Goal: Information Seeking & Learning: Learn about a topic

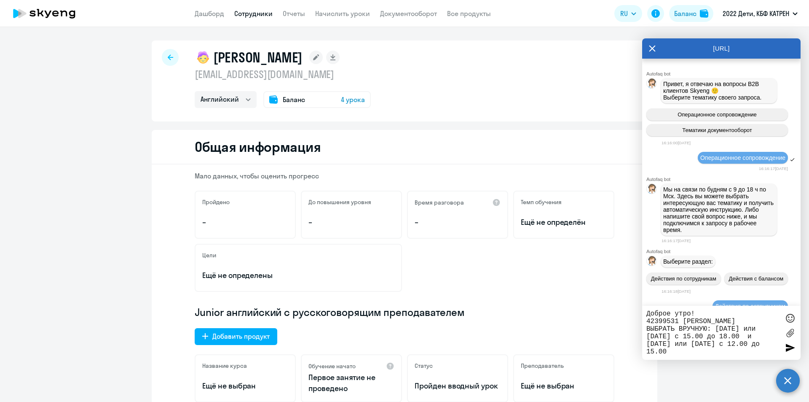
select select "english"
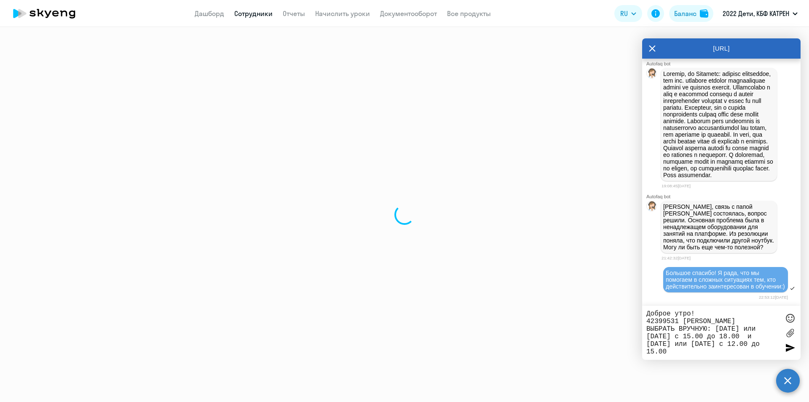
select select "30"
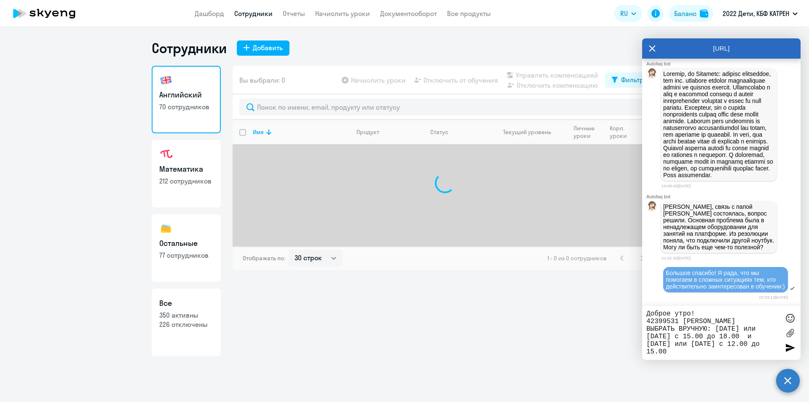
click at [181, 173] on h3 "Математика" at bounding box center [186, 168] width 54 height 11
select select "30"
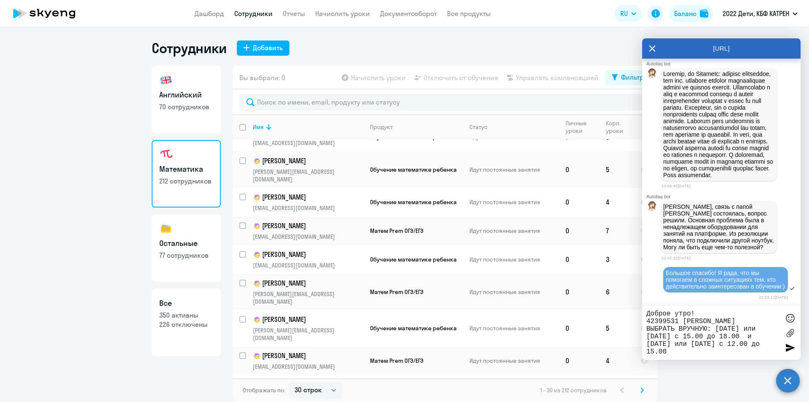
scroll to position [621, 0]
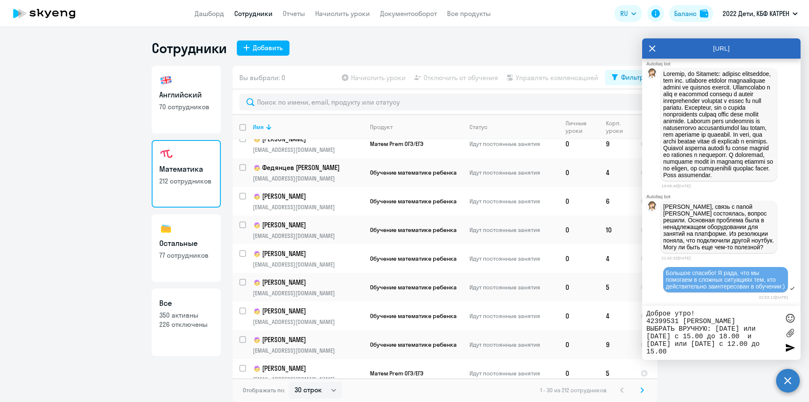
click at [640, 390] on icon at bounding box center [641, 390] width 3 height 6
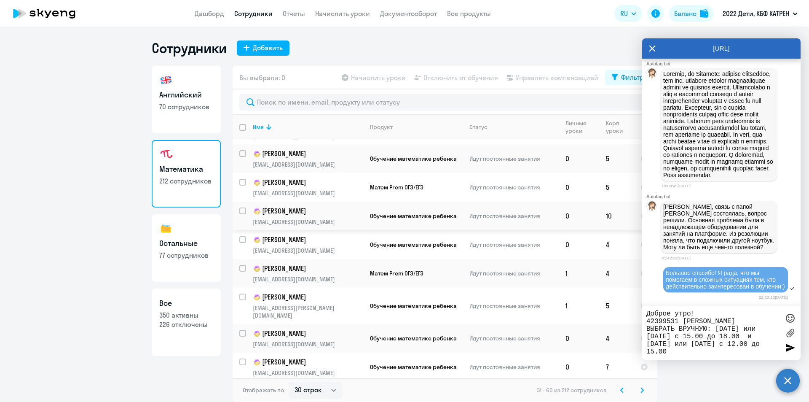
scroll to position [506, 0]
click at [321, 234] on p "[PERSON_NAME]" at bounding box center [308, 239] width 110 height 10
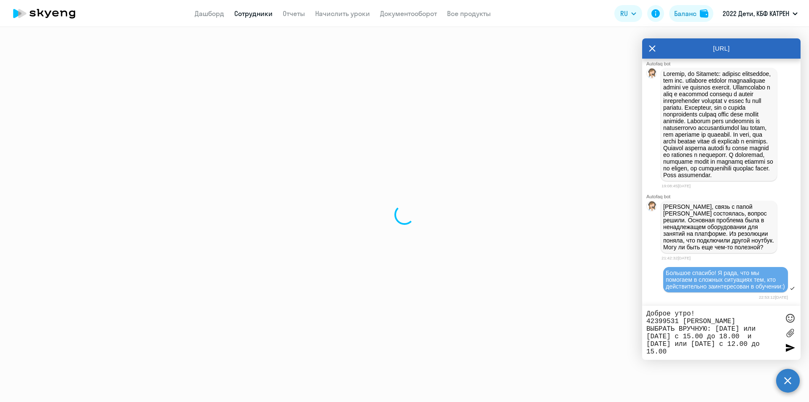
select select "math"
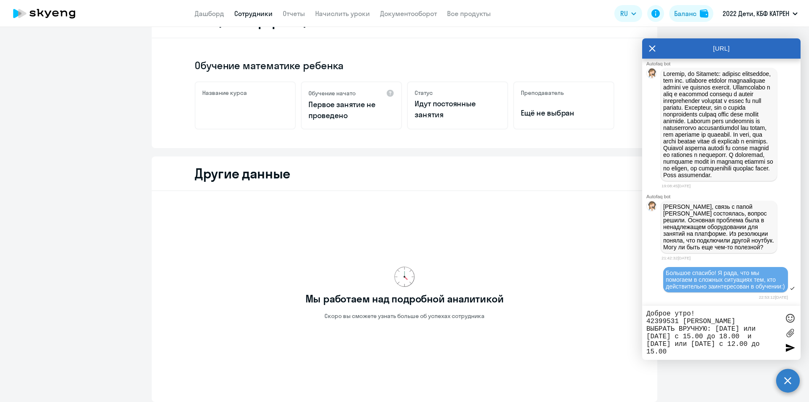
scroll to position [126, 0]
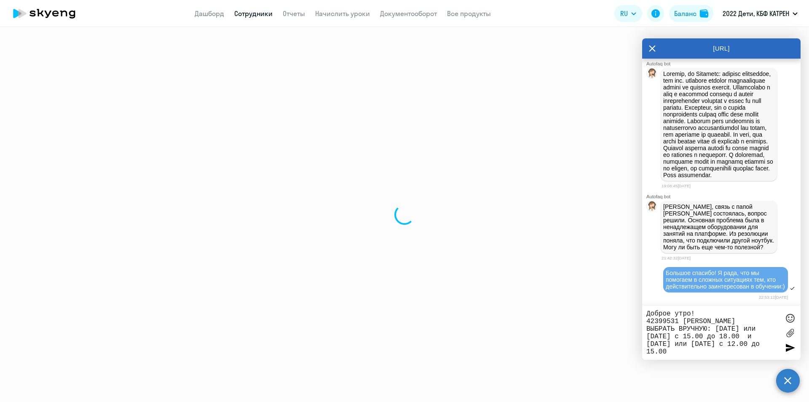
select select "30"
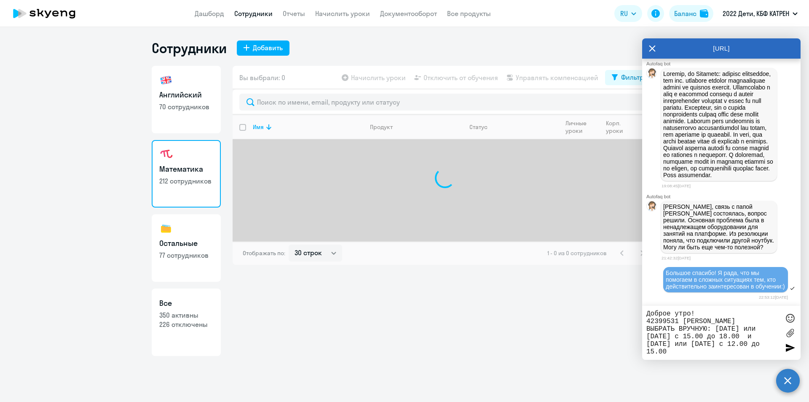
click at [184, 96] on h3 "Английский" at bounding box center [186, 94] width 54 height 11
select select "30"
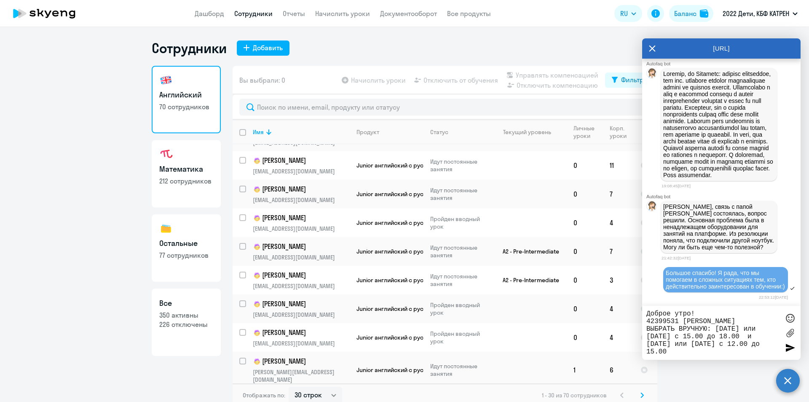
scroll to position [621, 0]
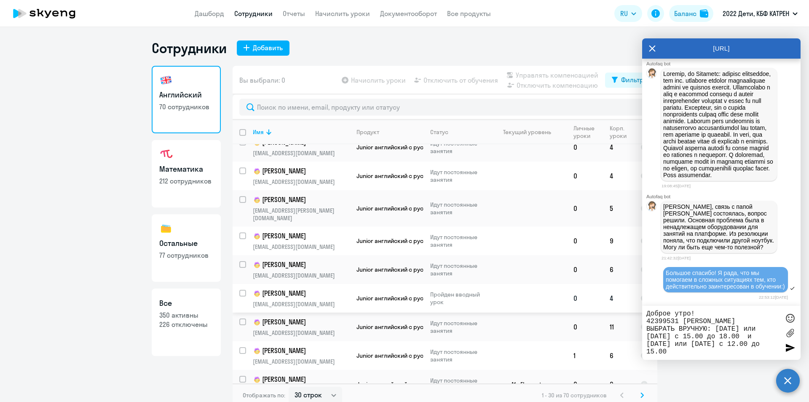
click at [324, 284] on td "[PERSON_NAME] [EMAIL_ADDRESS][DOMAIN_NAME]" at bounding box center [298, 298] width 104 height 29
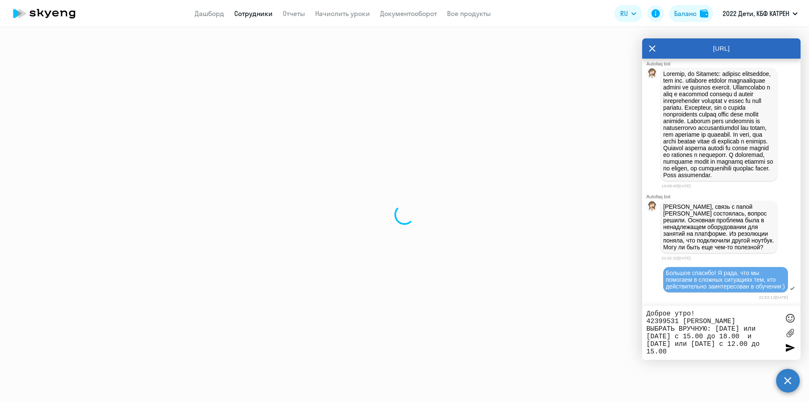
select select "english"
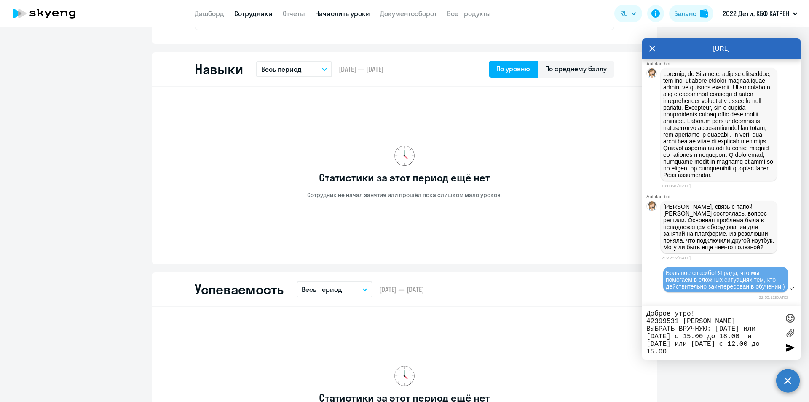
scroll to position [421, 0]
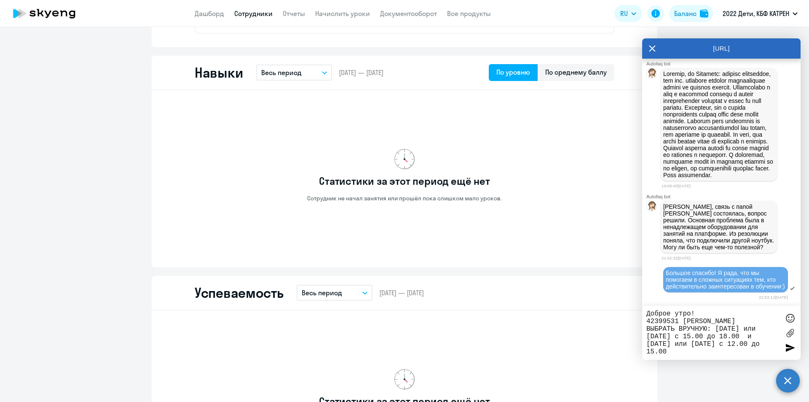
click at [648, 329] on textarea "Доброе утро! 42399531 [PERSON_NAME] ВЫБРАТЬ ВРУЧНУЮ: [DATE] или [DATE] с 15.00 …" at bounding box center [712, 333] width 133 height 46
click at [788, 349] on div at bounding box center [790, 347] width 13 height 13
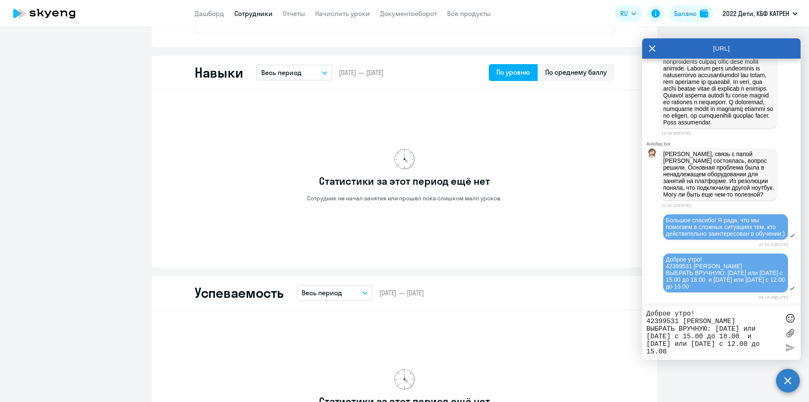
scroll to position [20785, 0]
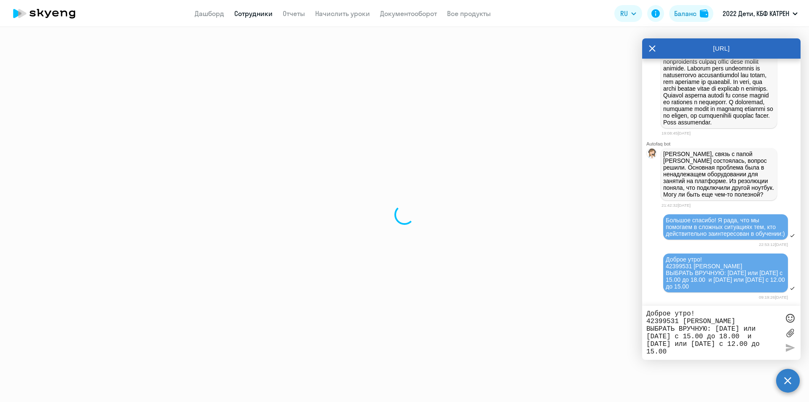
select select "30"
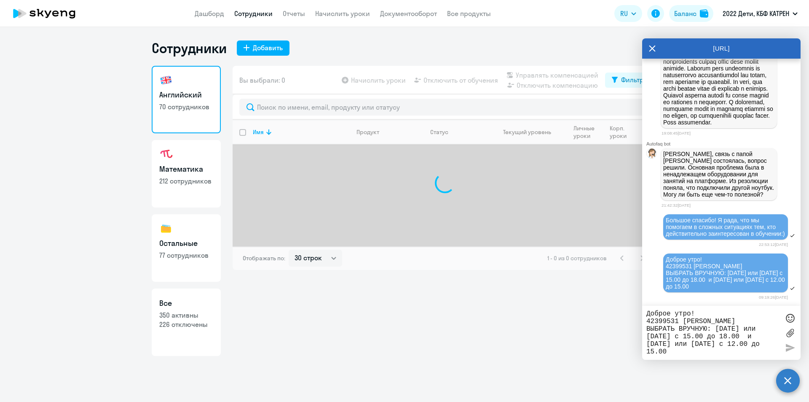
click at [170, 171] on h3 "Математика" at bounding box center [186, 168] width 54 height 11
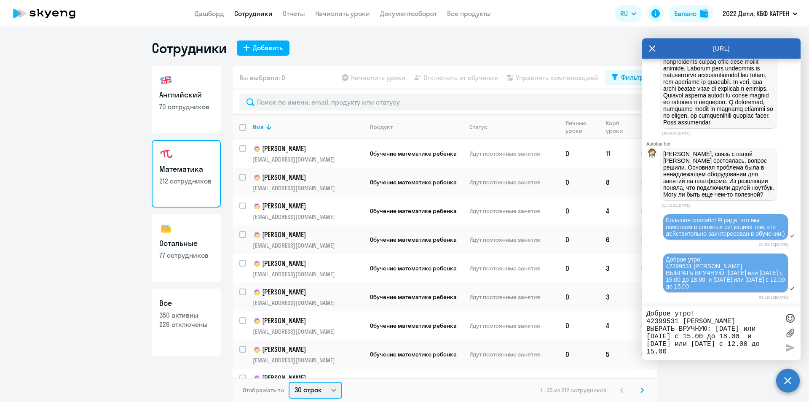
click at [335, 389] on select "30 строк 50 строк 100 строк" at bounding box center [316, 389] width 54 height 17
select select "100"
click at [289, 381] on select "30 строк 50 строк 100 строк" at bounding box center [316, 389] width 54 height 17
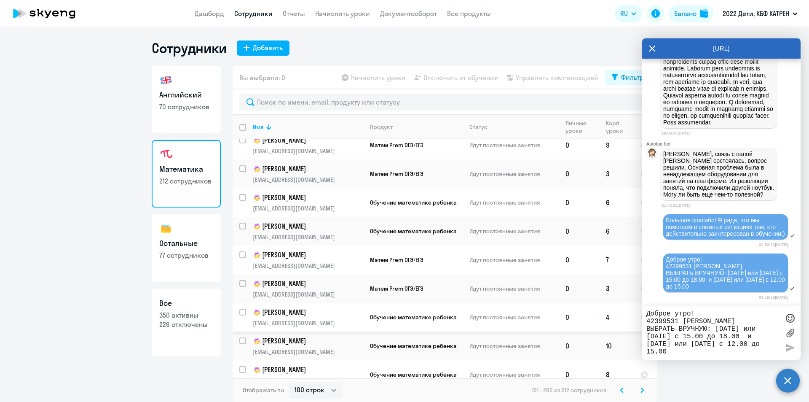
click at [308, 318] on link "[PERSON_NAME] [EMAIL_ADDRESS][DOMAIN_NAME]" at bounding box center [308, 316] width 110 height 19
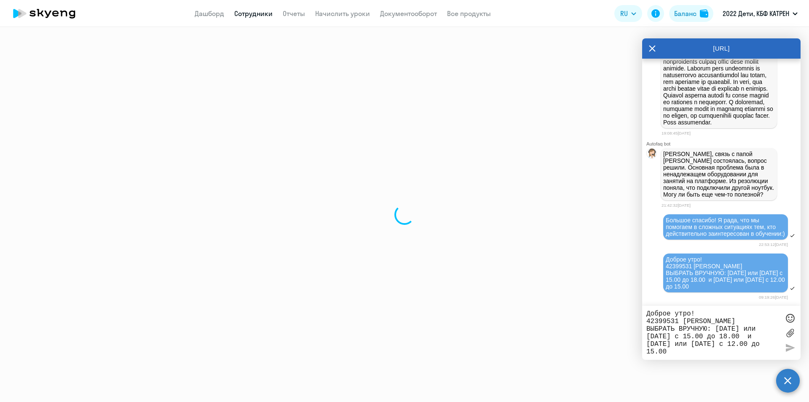
select select "math"
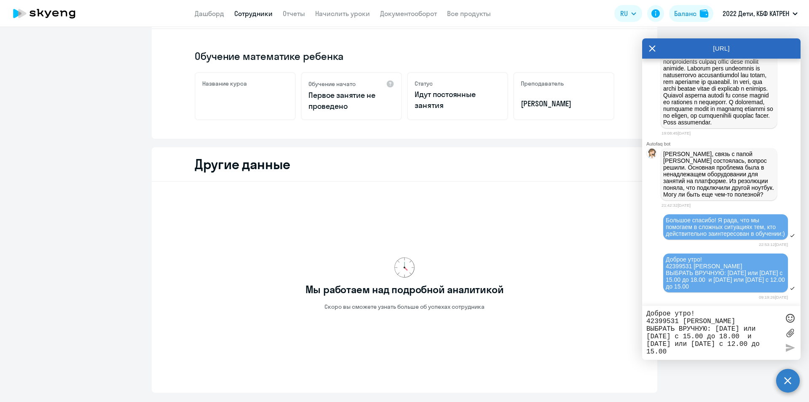
scroll to position [169, 0]
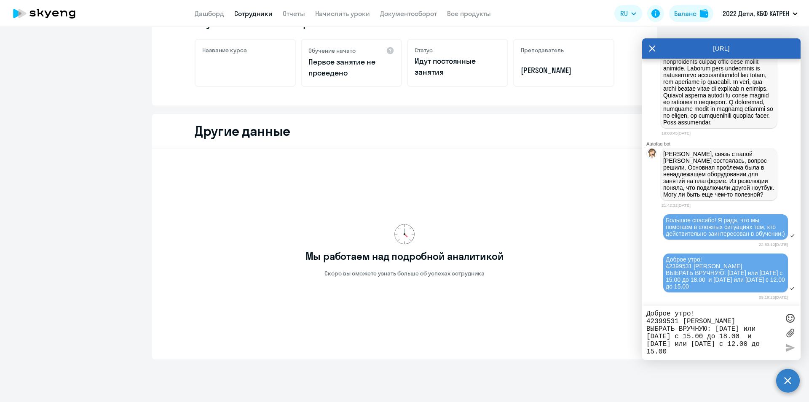
click at [254, 10] on link "Сотрудники" at bounding box center [253, 13] width 38 height 8
select select "30"
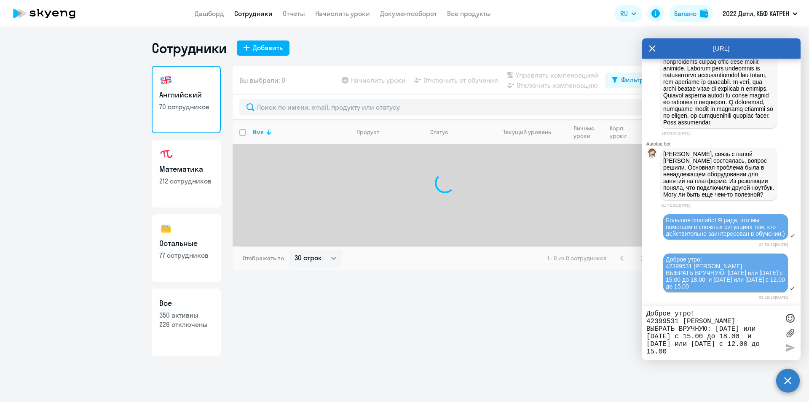
click at [201, 182] on p "212 сотрудников" at bounding box center [186, 180] width 54 height 9
select select "30"
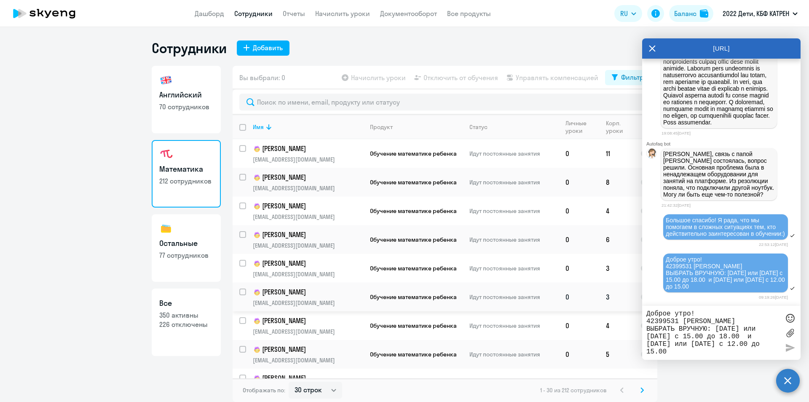
click at [318, 292] on p "[PERSON_NAME]" at bounding box center [308, 292] width 110 height 10
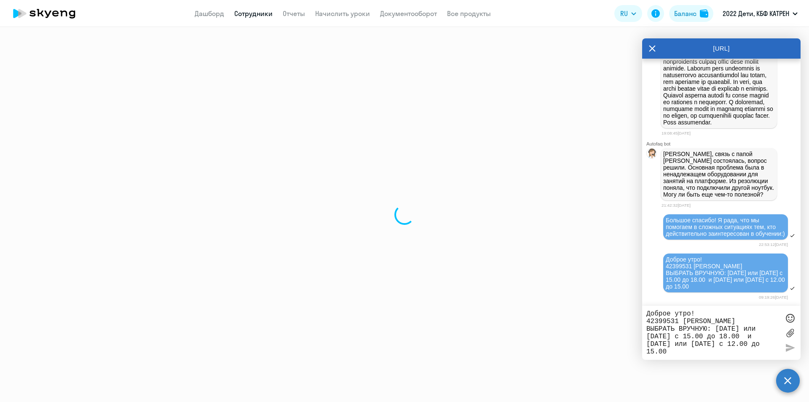
select select "math"
select select "30"
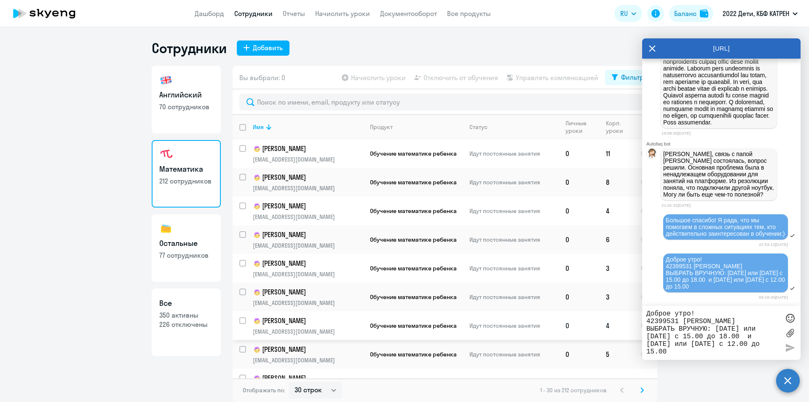
click at [312, 324] on p "[PERSON_NAME]" at bounding box center [308, 321] width 110 height 10
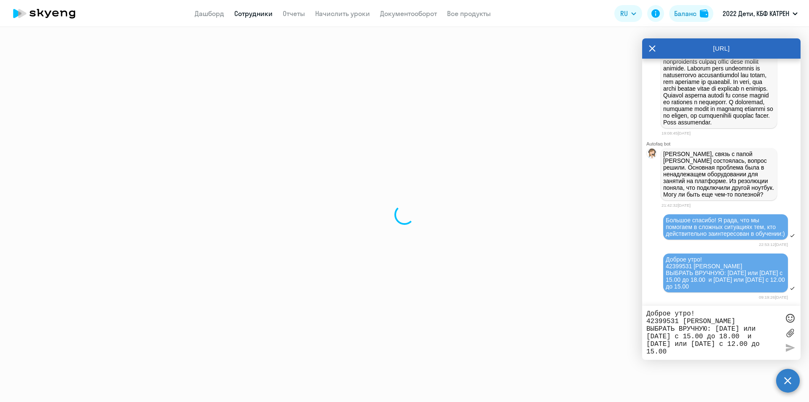
select select "math"
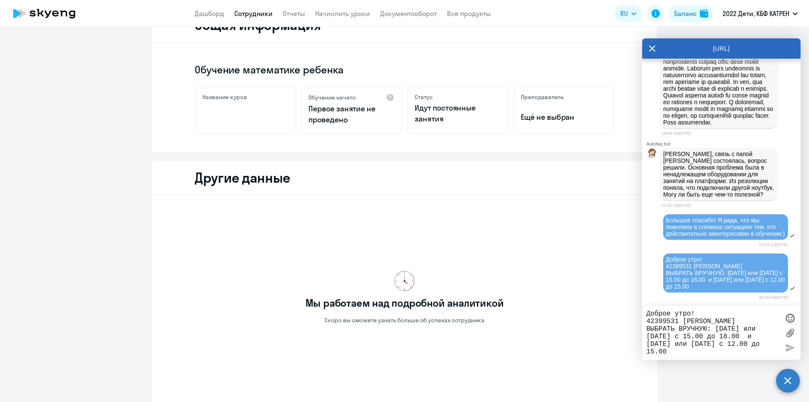
scroll to position [126, 0]
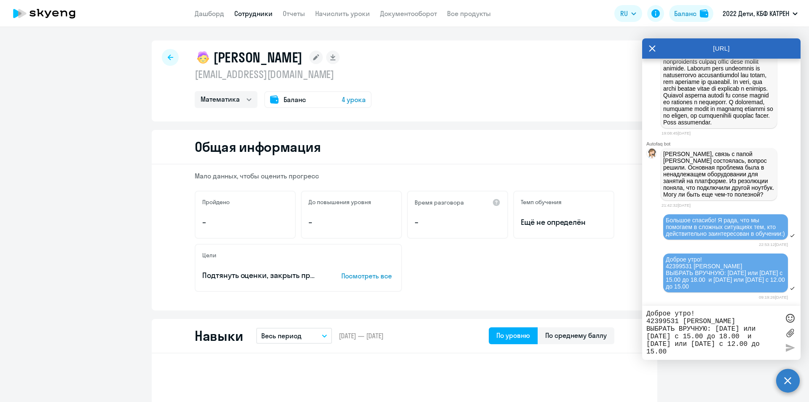
click at [254, 14] on link "Сотрудники" at bounding box center [253, 13] width 38 height 8
select select "30"
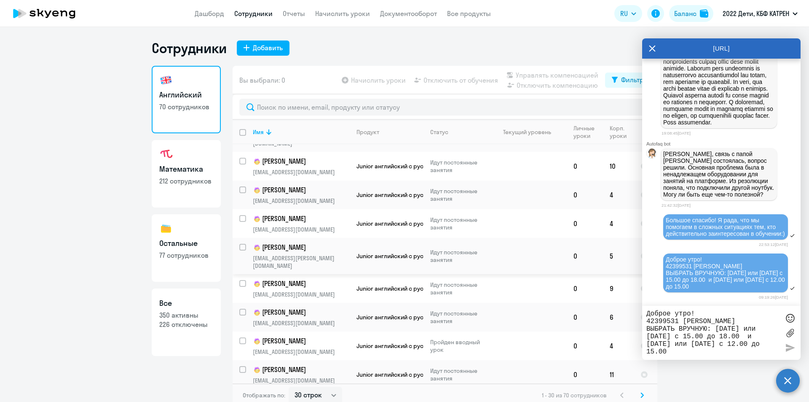
scroll to position [494, 0]
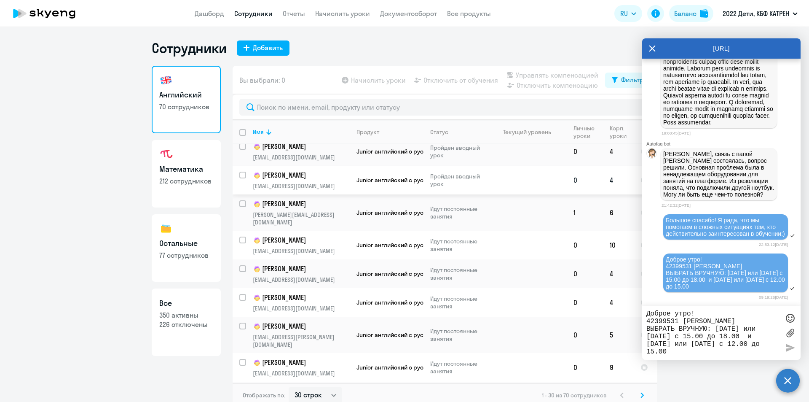
click at [323, 179] on p "[PERSON_NAME]" at bounding box center [300, 175] width 95 height 10
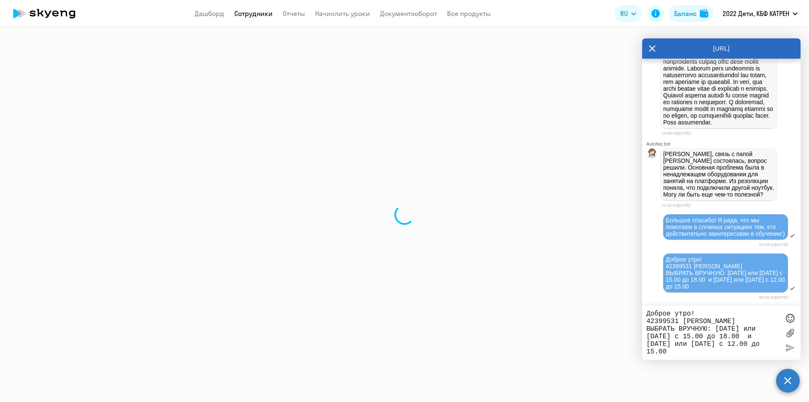
select select "english"
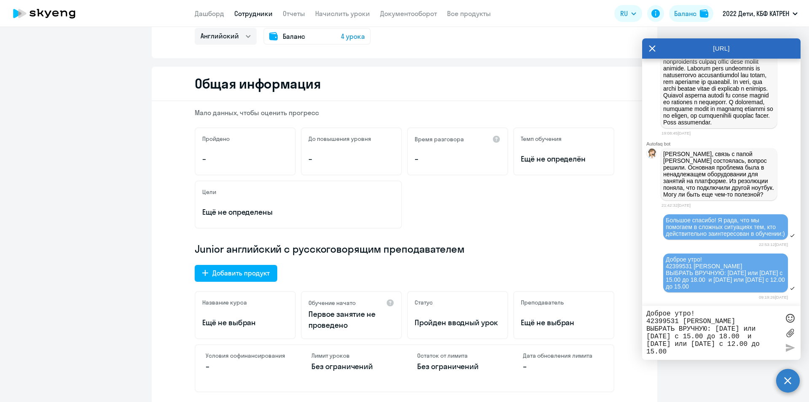
scroll to position [126, 0]
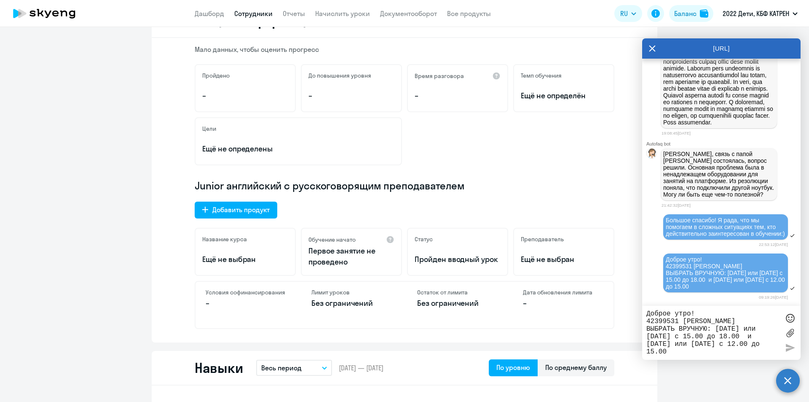
click at [238, 11] on link "Сотрудники" at bounding box center [253, 13] width 38 height 8
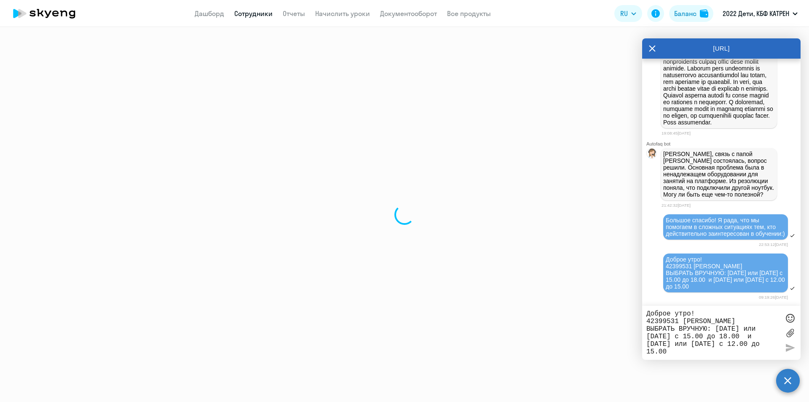
select select "30"
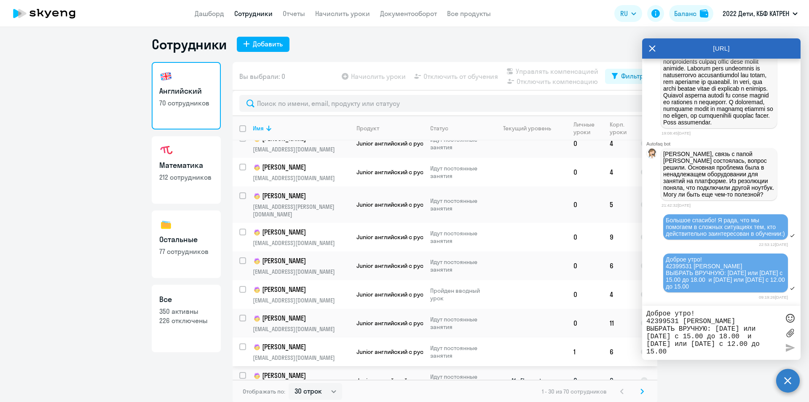
scroll to position [5, 0]
click at [637, 390] on svg-icon at bounding box center [642, 390] width 10 height 10
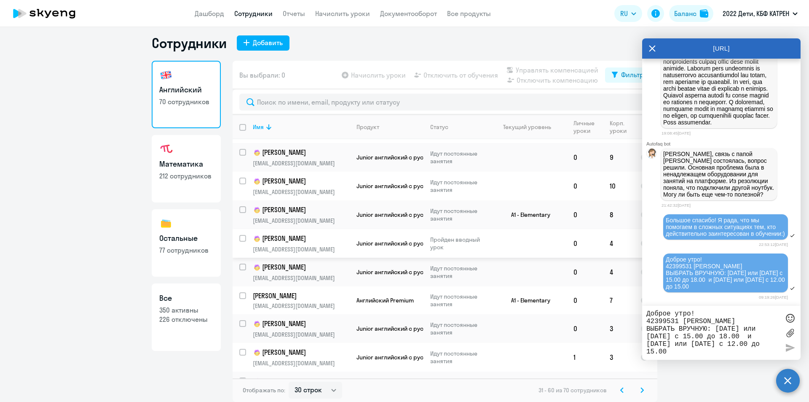
scroll to position [463, 0]
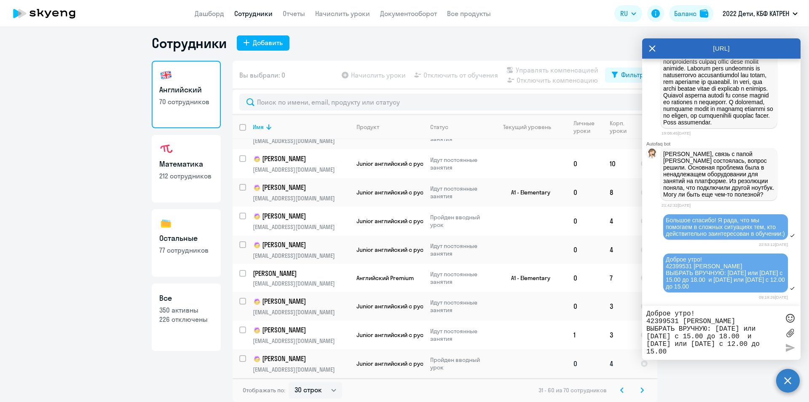
click at [329, 354] on p "[PERSON_NAME]" at bounding box center [300, 359] width 95 height 10
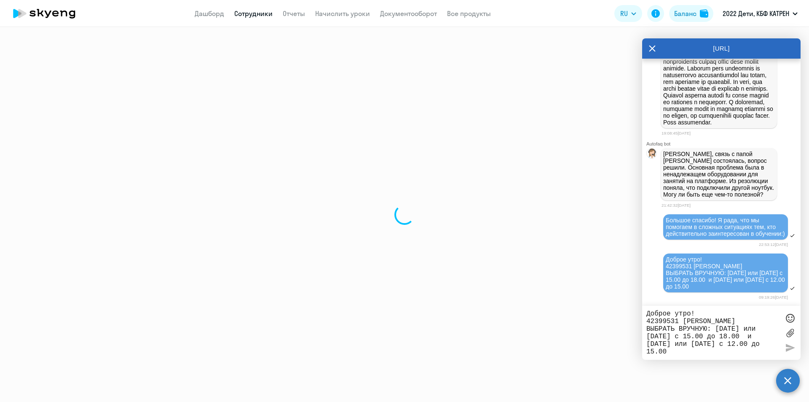
select select "english"
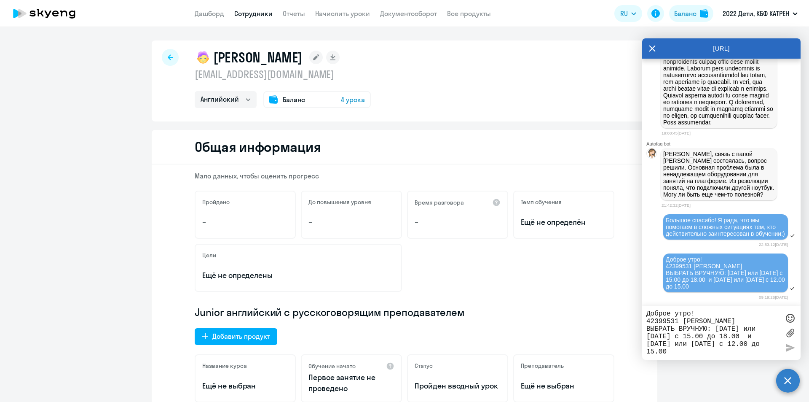
click at [243, 14] on link "Сотрудники" at bounding box center [253, 13] width 38 height 8
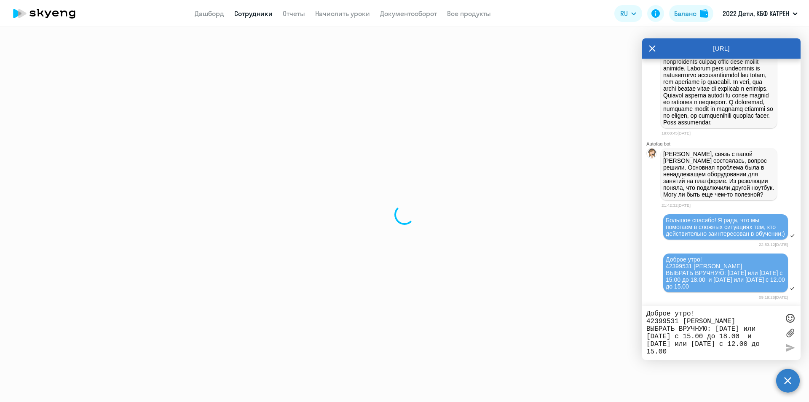
select select "30"
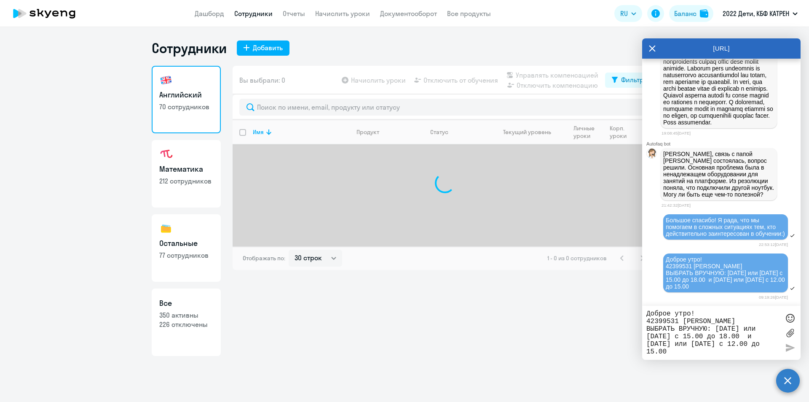
click at [192, 182] on p "212 сотрудников" at bounding box center [186, 180] width 54 height 9
select select "30"
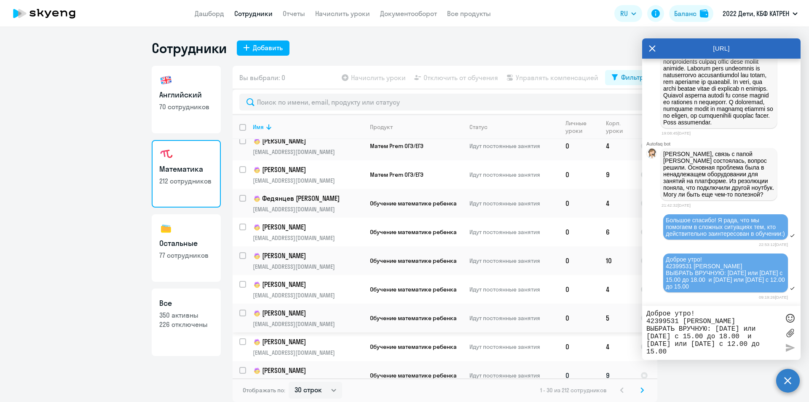
scroll to position [621, 0]
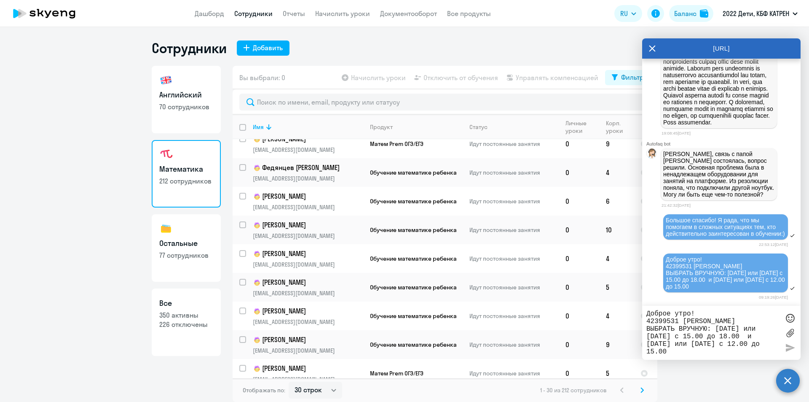
click at [641, 390] on icon at bounding box center [641, 390] width 3 height 6
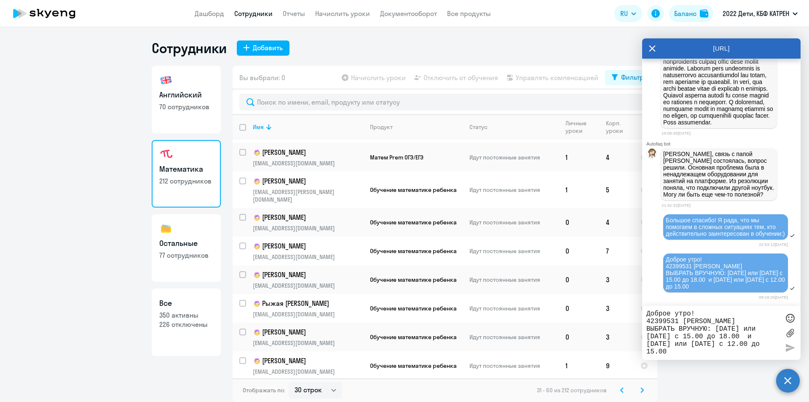
click at [643, 391] on icon at bounding box center [641, 390] width 3 height 6
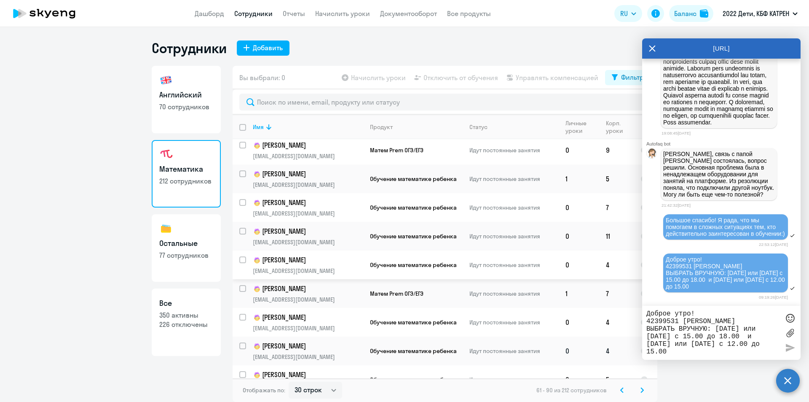
scroll to position [579, 0]
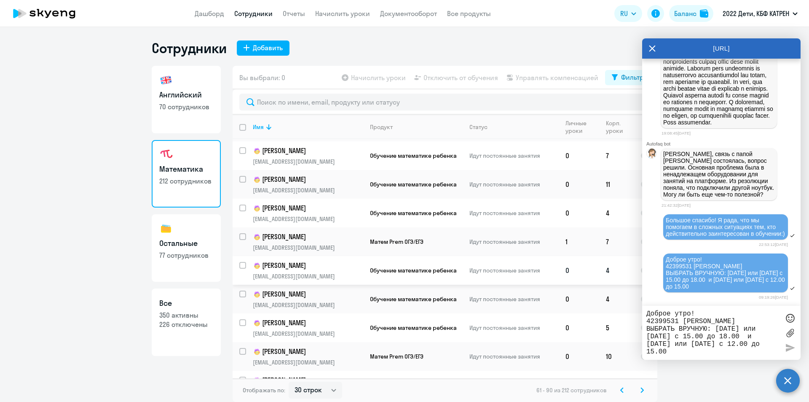
click at [311, 260] on p "[PERSON_NAME]" at bounding box center [308, 265] width 110 height 10
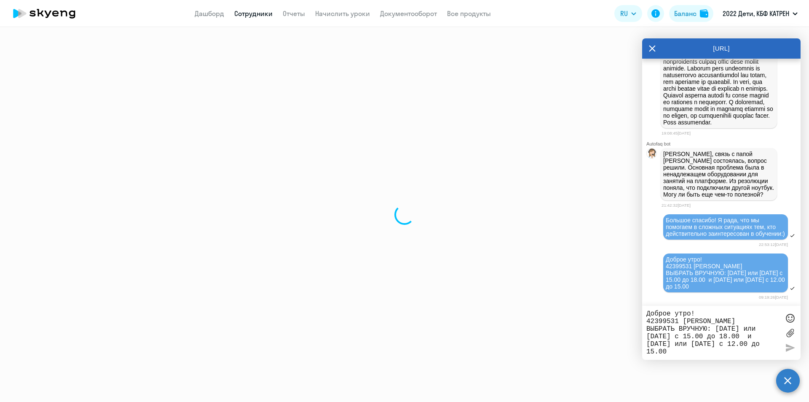
select select "math"
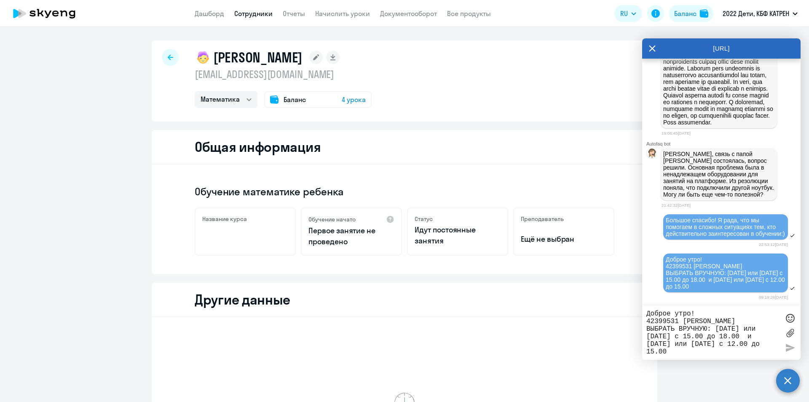
click at [250, 13] on link "Сотрудники" at bounding box center [253, 13] width 38 height 8
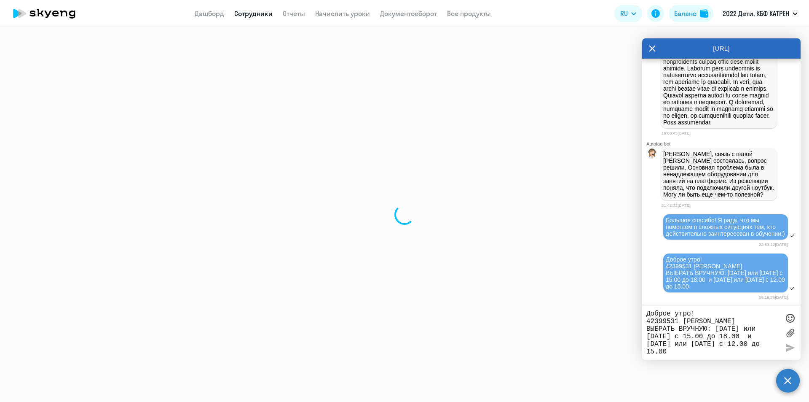
select select "30"
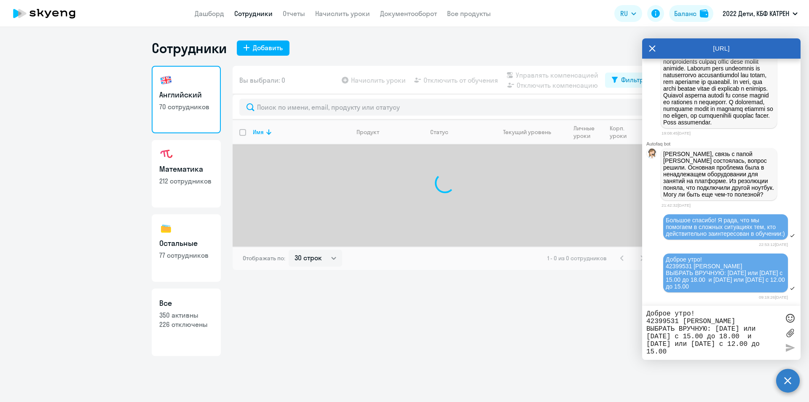
click at [190, 179] on p "212 сотрудников" at bounding box center [186, 180] width 54 height 9
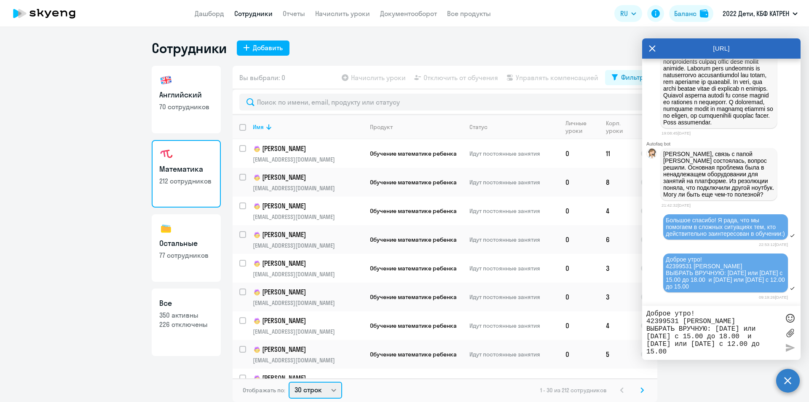
click at [333, 391] on select "30 строк 50 строк 100 строк" at bounding box center [316, 389] width 54 height 17
select select "100"
click at [289, 381] on select "30 строк 50 строк 100 строк" at bounding box center [316, 389] width 54 height 17
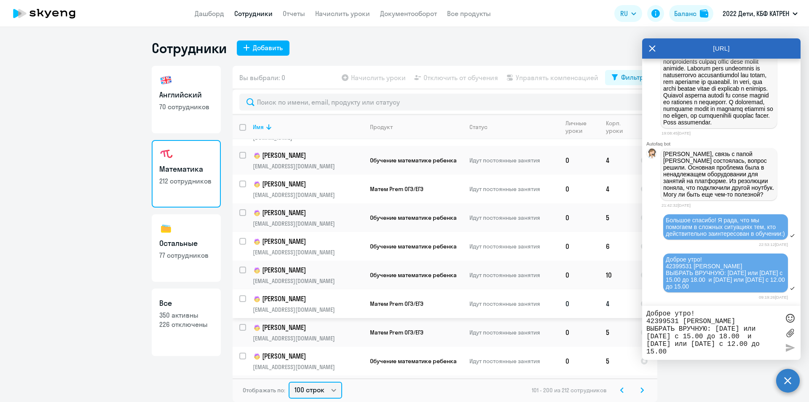
scroll to position [916, 0]
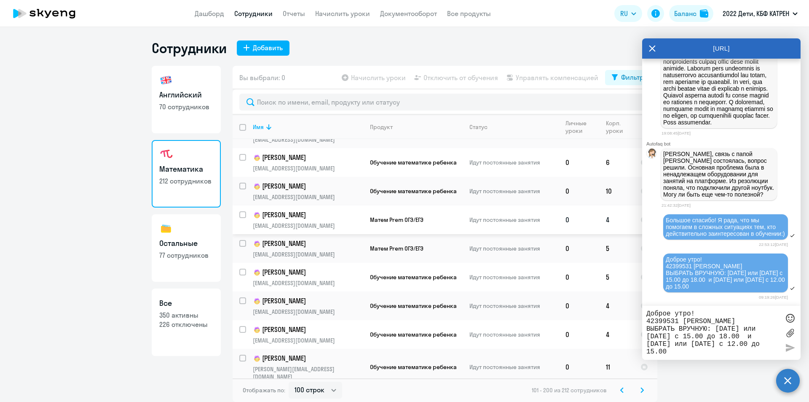
click at [326, 210] on p "[PERSON_NAME]" at bounding box center [308, 215] width 110 height 10
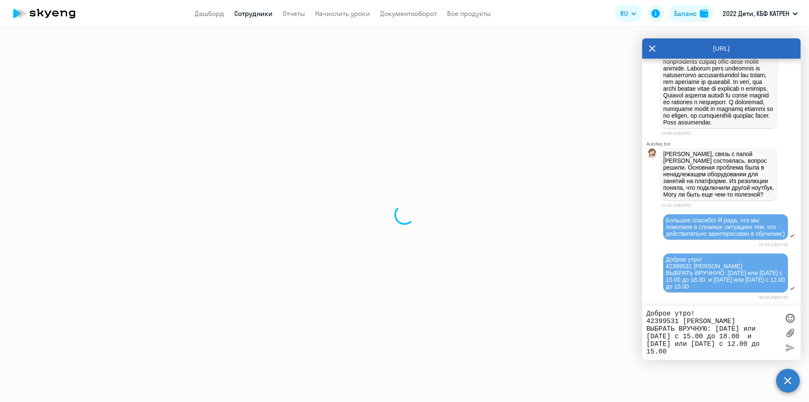
select select "math"
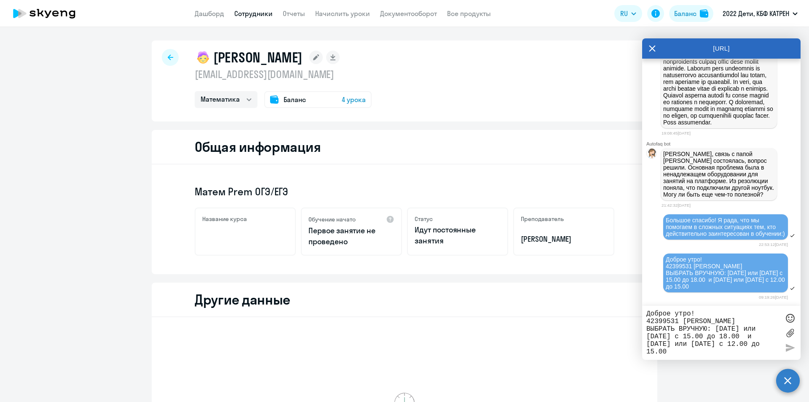
drag, startPoint x: 583, startPoint y: 241, endPoint x: 515, endPoint y: 241, distance: 67.4
click at [515, 241] on div "Преподаватель [PERSON_NAME]" at bounding box center [563, 231] width 101 height 48
copy p "[PERSON_NAME]"
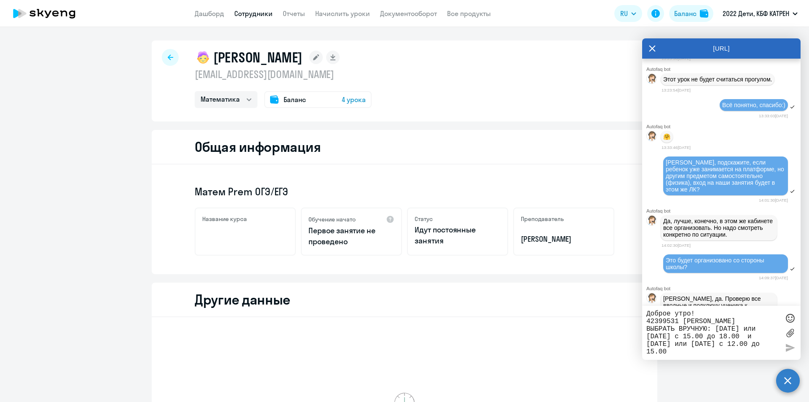
scroll to position [19521, 0]
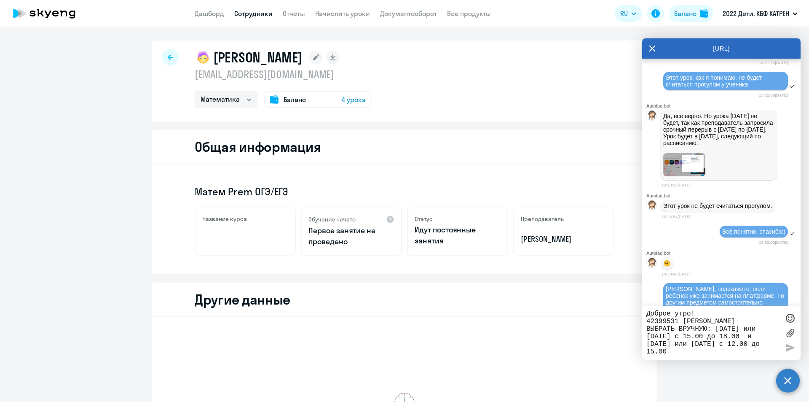
click at [252, 16] on link "Сотрудники" at bounding box center [253, 13] width 38 height 8
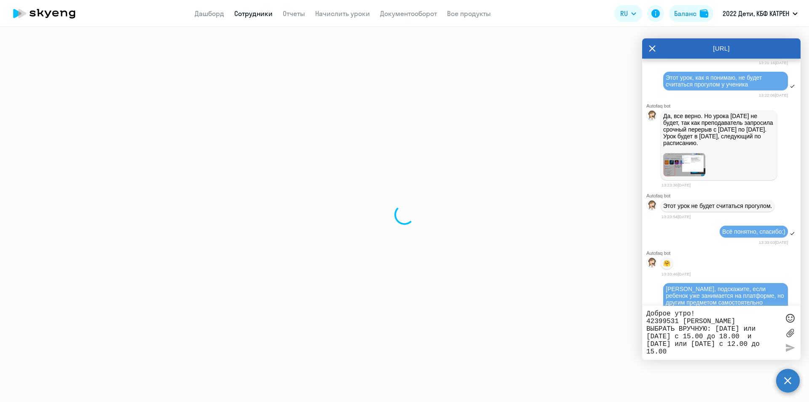
select select "30"
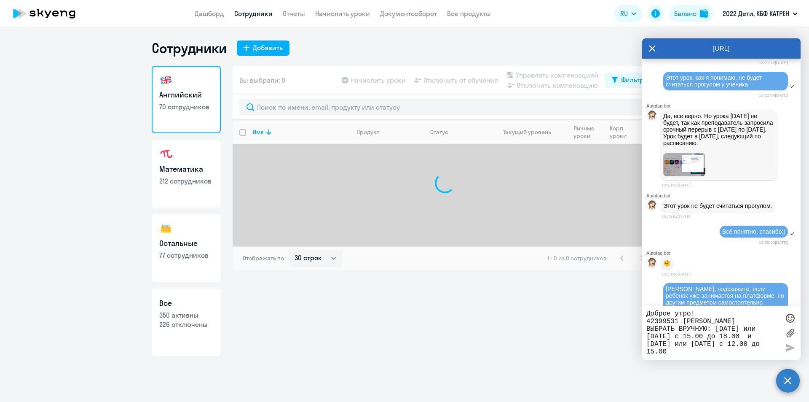
click at [193, 102] on link "Английский 70 сотрудников" at bounding box center [186, 99] width 69 height 67
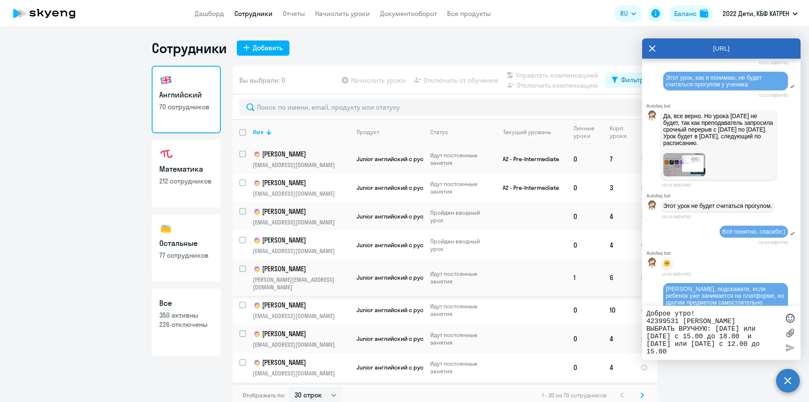
scroll to position [421, 0]
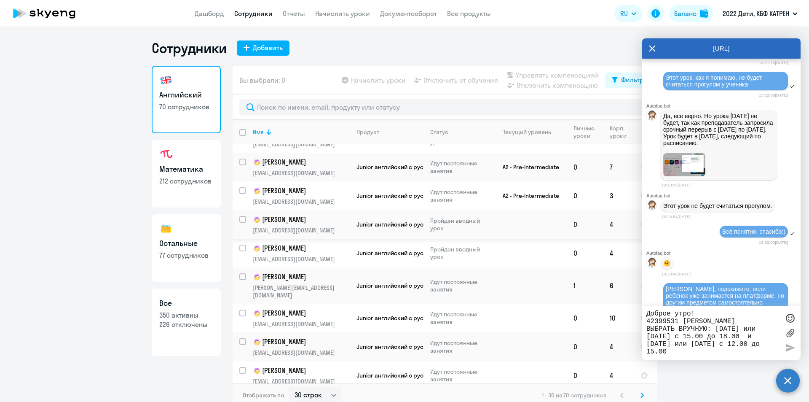
click at [302, 222] on p "[PERSON_NAME]" at bounding box center [300, 219] width 95 height 10
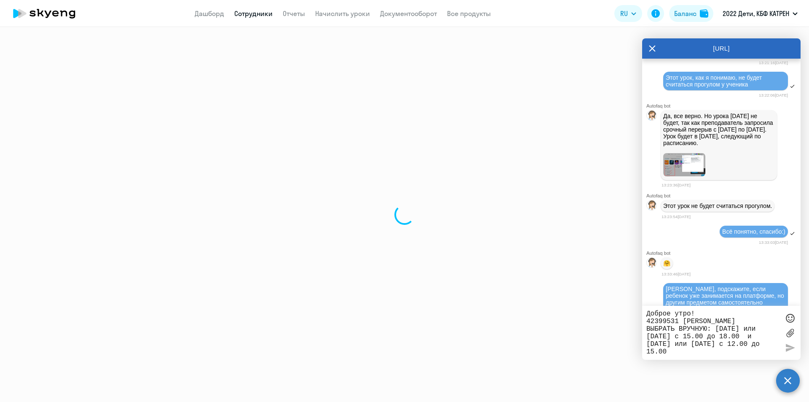
select select "english"
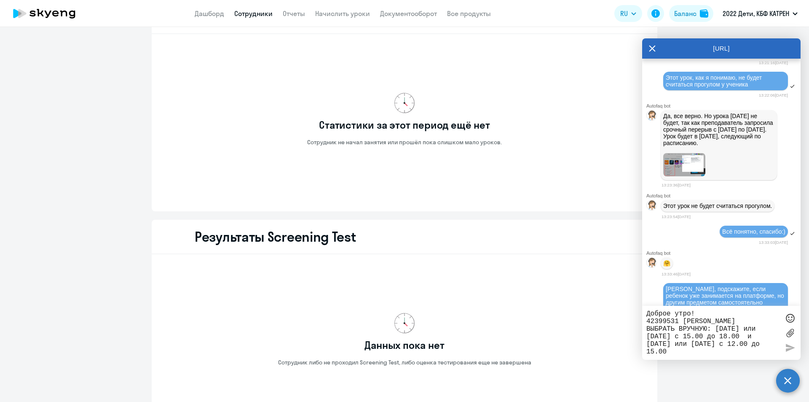
scroll to position [1008, 0]
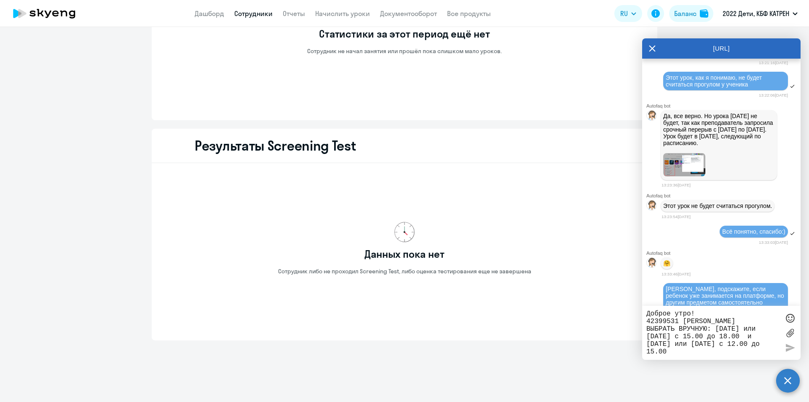
click at [244, 10] on link "Сотрудники" at bounding box center [253, 13] width 38 height 8
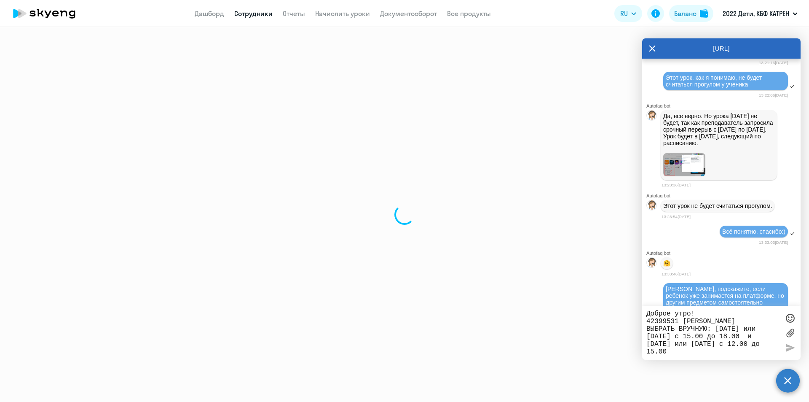
select select "30"
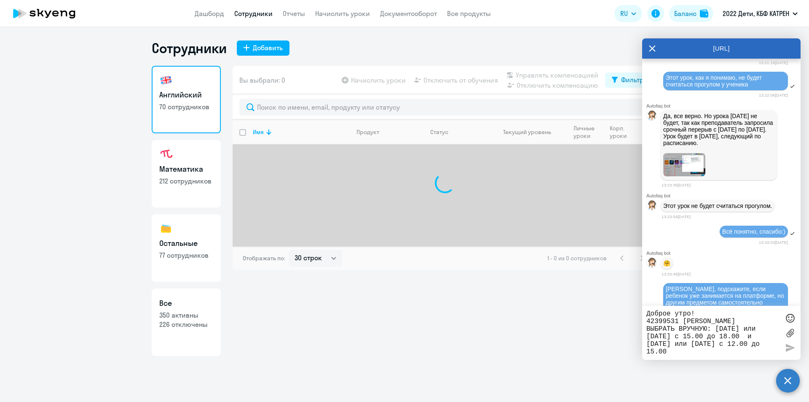
click at [193, 106] on p "70 сотрудников" at bounding box center [186, 106] width 54 height 9
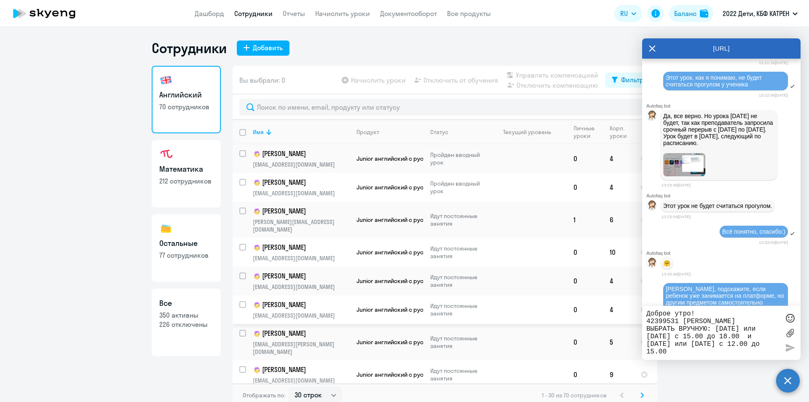
scroll to position [463, 0]
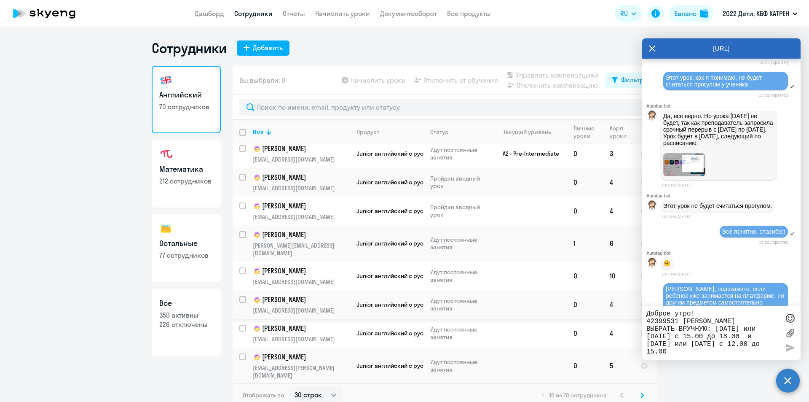
click at [319, 295] on p "[PERSON_NAME]" at bounding box center [300, 300] width 95 height 10
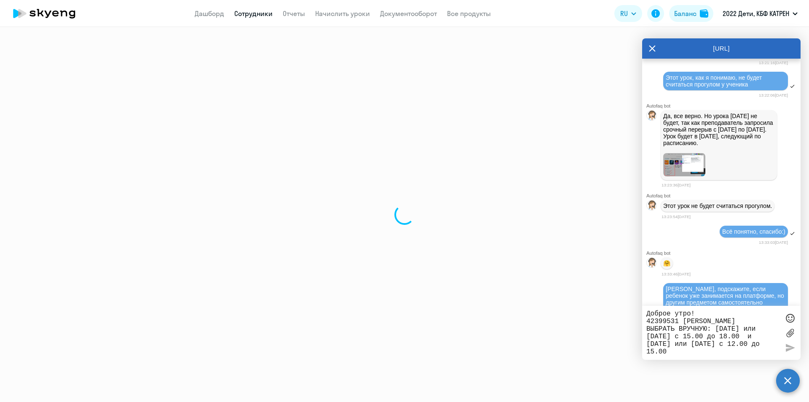
select select "english"
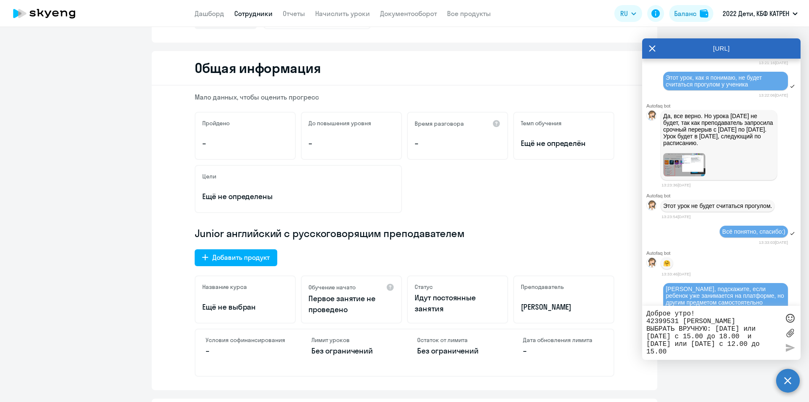
scroll to position [84, 0]
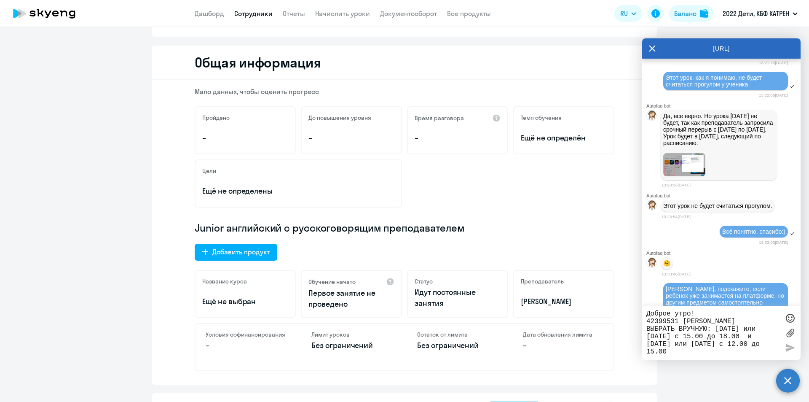
select select "30"
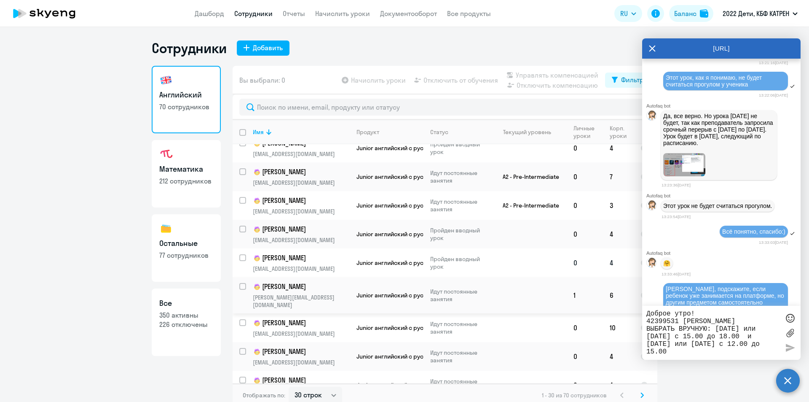
scroll to position [421, 0]
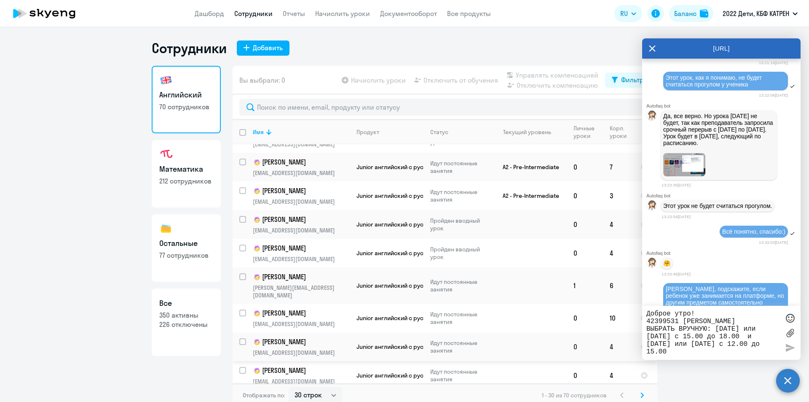
click at [299, 337] on p "[PERSON_NAME]" at bounding box center [300, 342] width 95 height 10
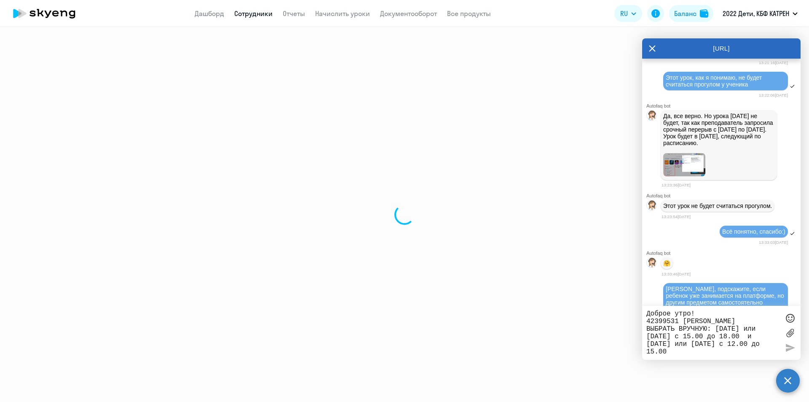
select select "english"
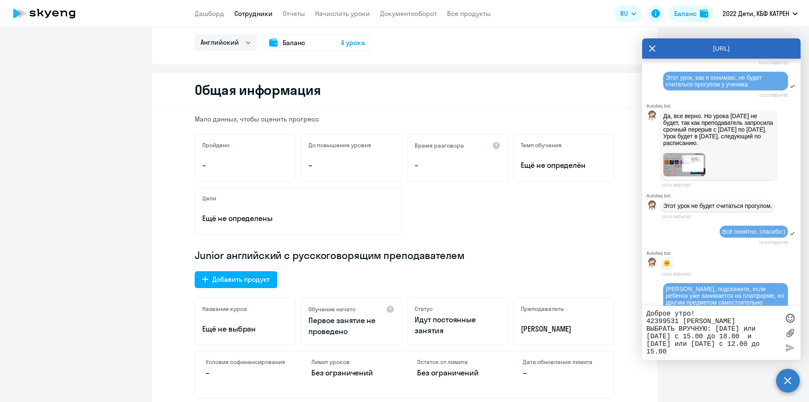
scroll to position [84, 0]
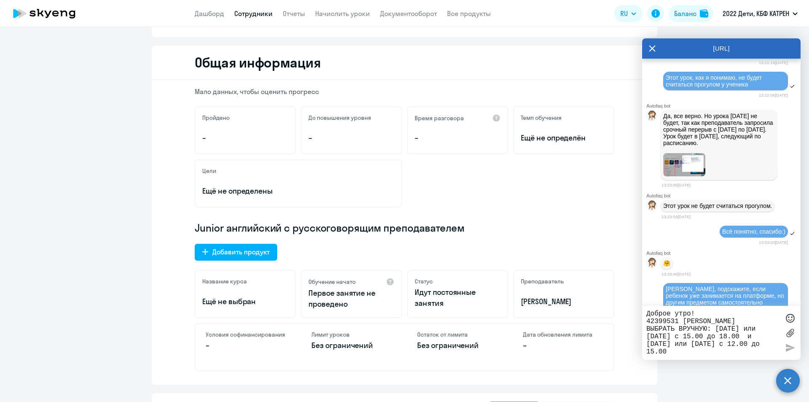
click at [254, 11] on link "Сотрудники" at bounding box center [253, 13] width 38 height 8
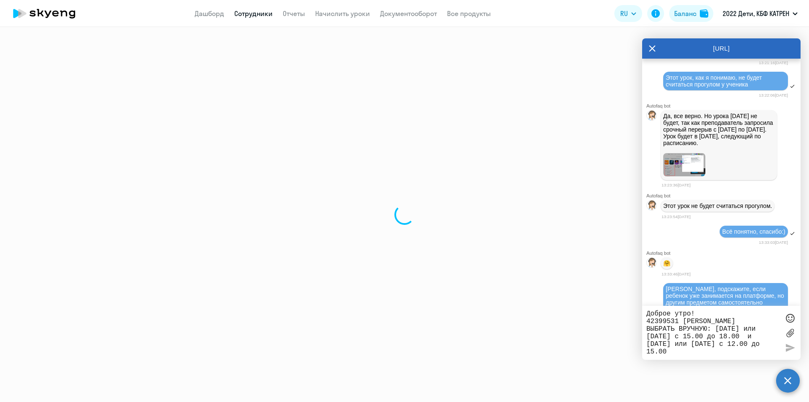
select select "30"
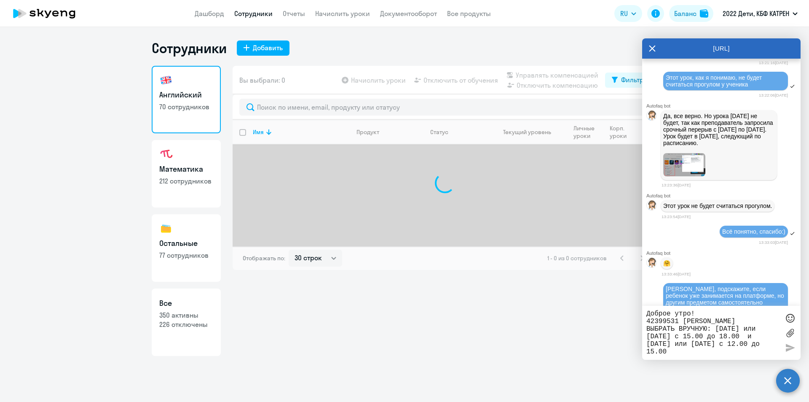
click at [198, 151] on link "Математика 212 сотрудников" at bounding box center [186, 173] width 69 height 67
select select "30"
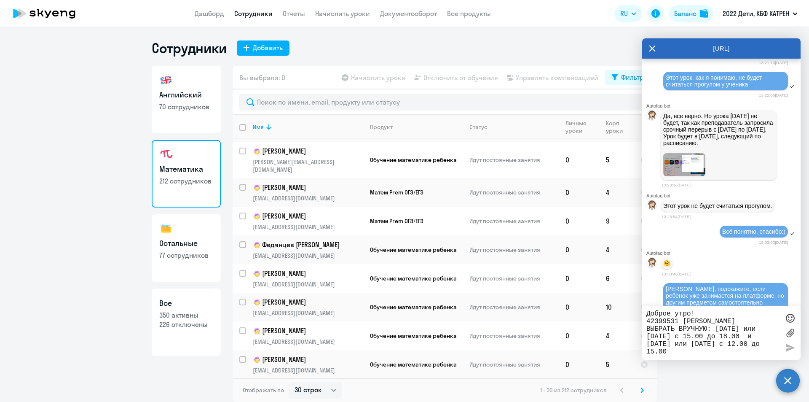
scroll to position [621, 0]
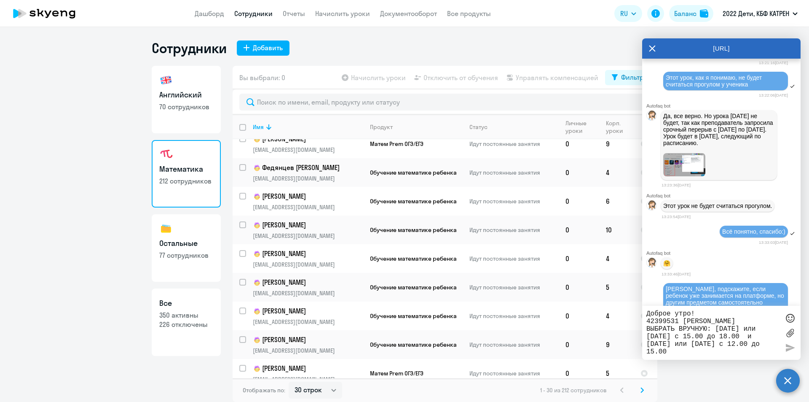
click at [641, 393] on svg-icon at bounding box center [642, 390] width 10 height 10
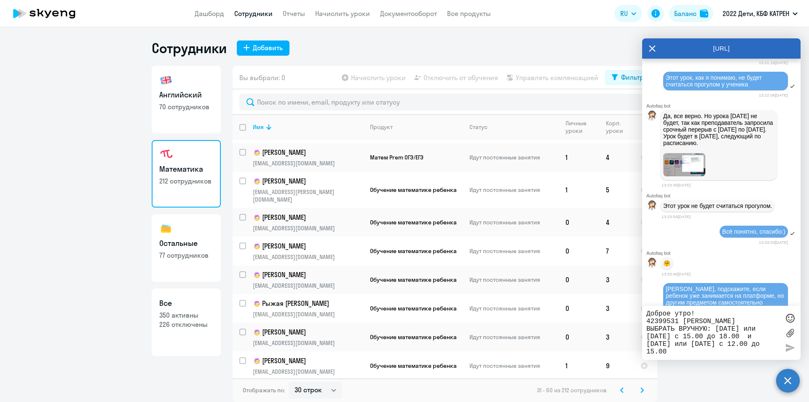
click at [641, 387] on icon at bounding box center [642, 389] width 3 height 5
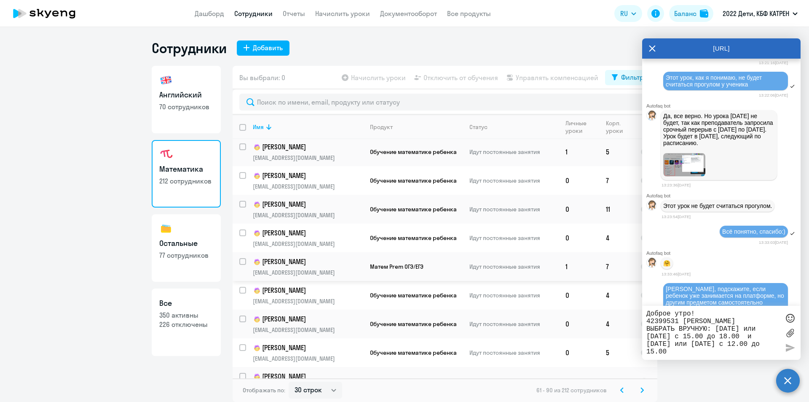
scroll to position [494, 0]
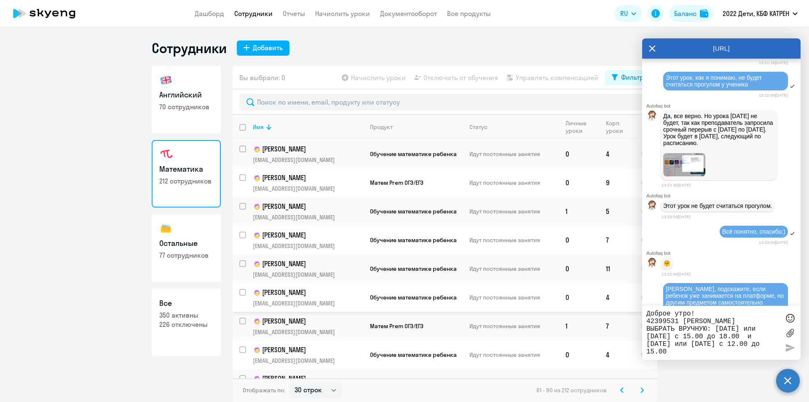
click at [333, 289] on p "[PERSON_NAME]" at bounding box center [308, 292] width 110 height 10
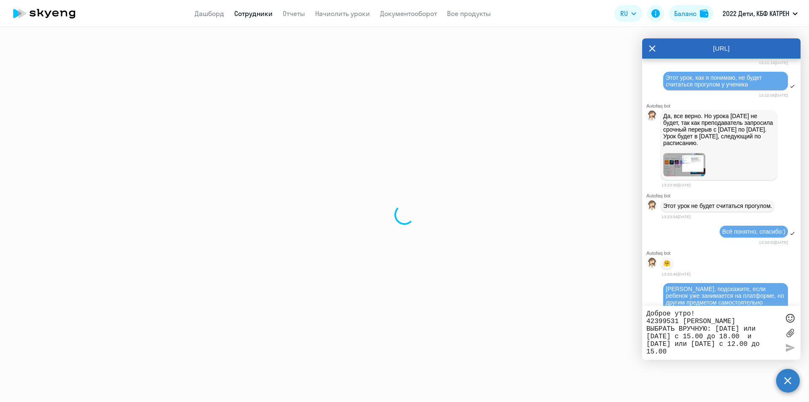
select select "math"
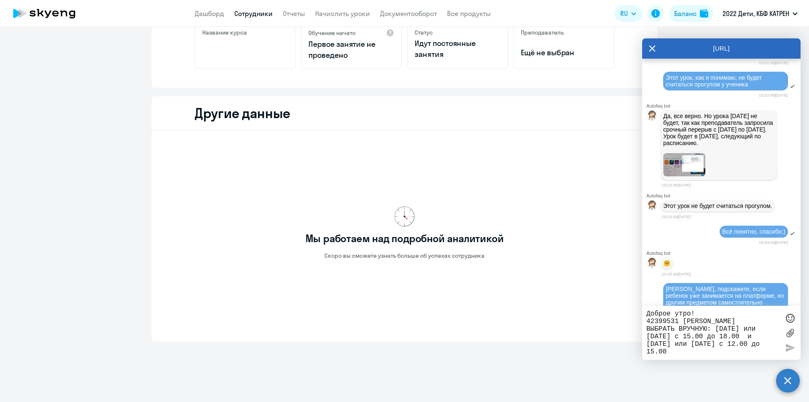
scroll to position [187, 0]
click at [722, 321] on textarea "Доброе утро! 42399531 [PERSON_NAME] ВЫБРАТЬ ВРУЧНУЮ: [DATE] или [DATE] с 15.00 …" at bounding box center [712, 333] width 133 height 46
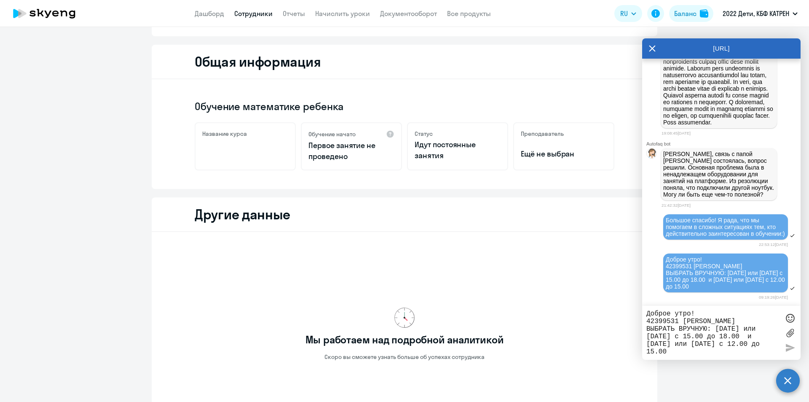
scroll to position [0, 0]
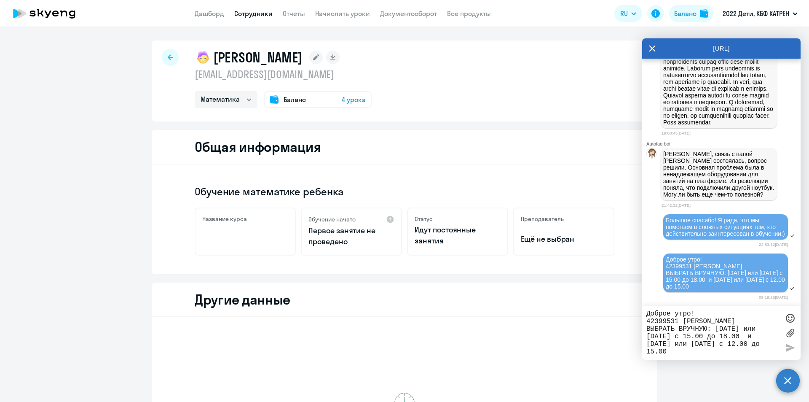
click at [202, 18] on app-menu-item-link "Дашборд" at bounding box center [209, 13] width 29 height 11
click at [209, 13] on link "Дашборд" at bounding box center [209, 13] width 29 height 8
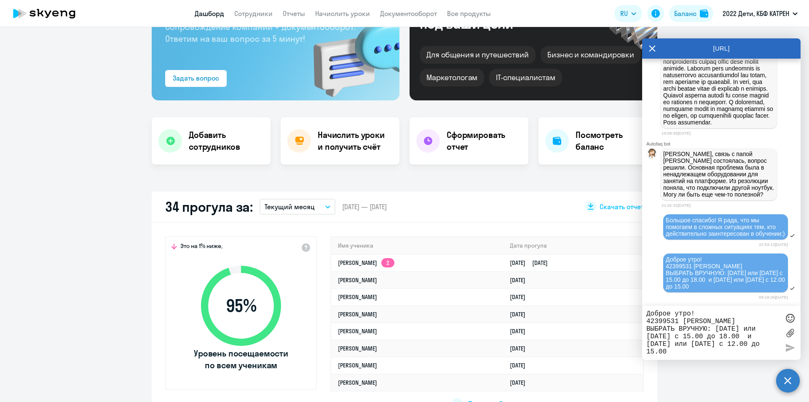
scroll to position [84, 0]
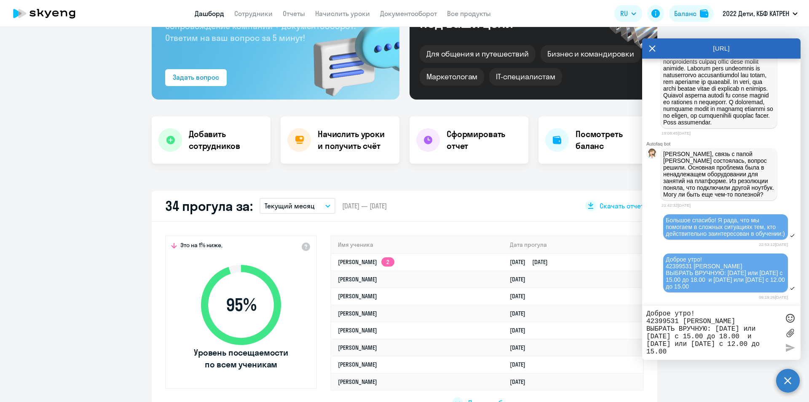
select select "30"
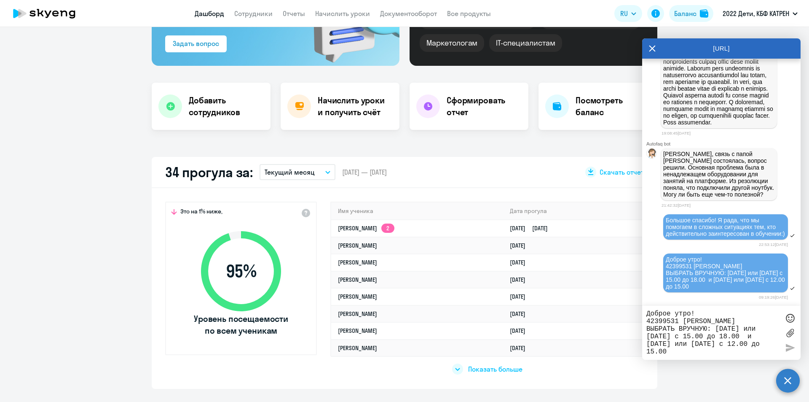
scroll to position [169, 0]
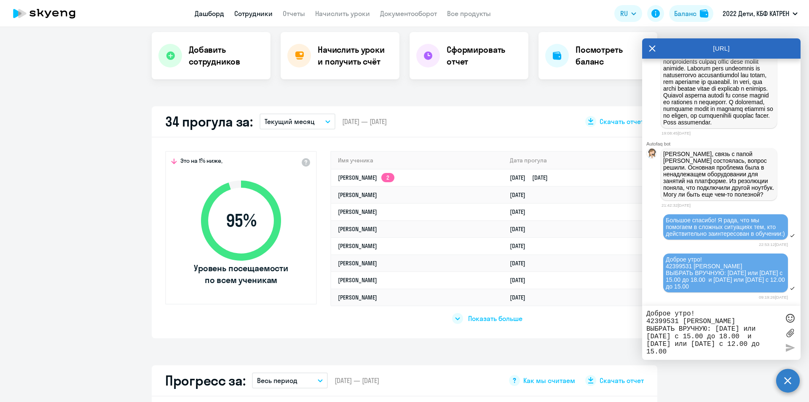
click at [247, 13] on link "Сотрудники" at bounding box center [253, 13] width 38 height 8
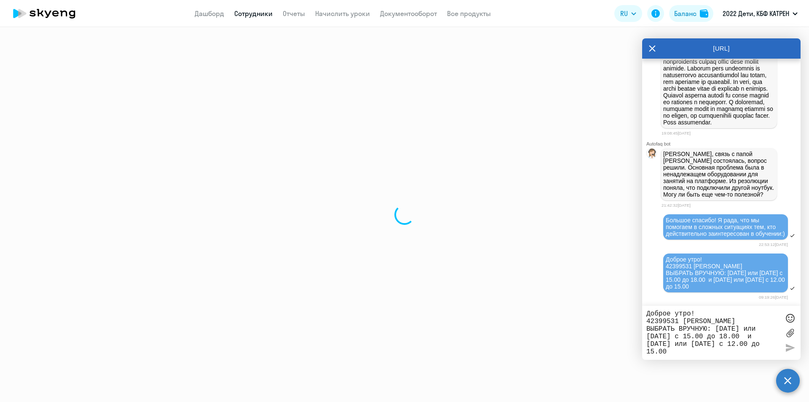
select select "30"
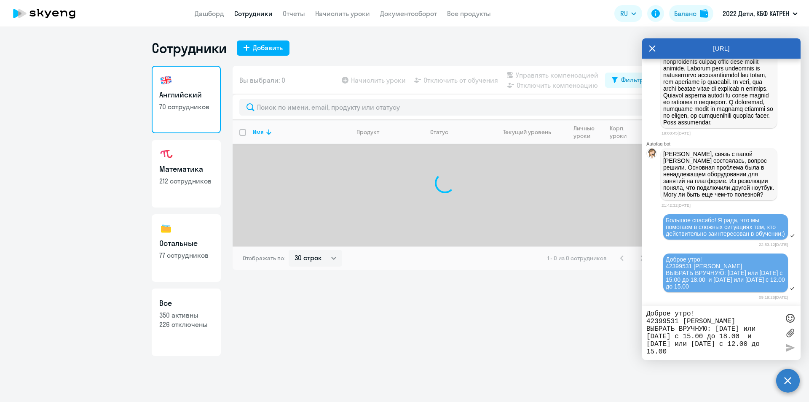
click at [201, 237] on link "Остальные 77 сотрудников" at bounding box center [186, 247] width 69 height 67
select select "30"
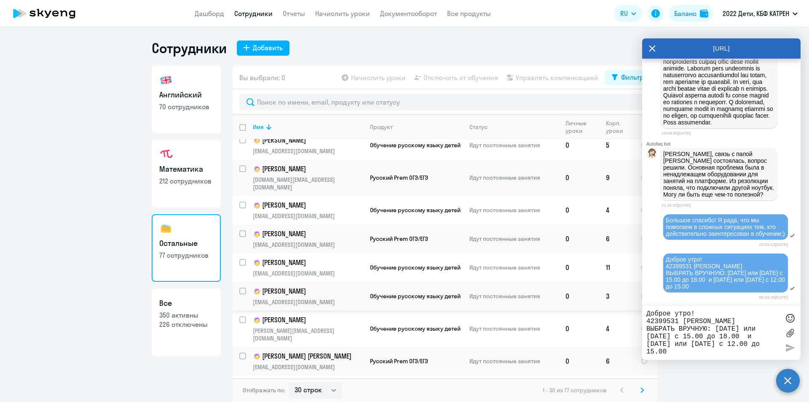
scroll to position [621, 0]
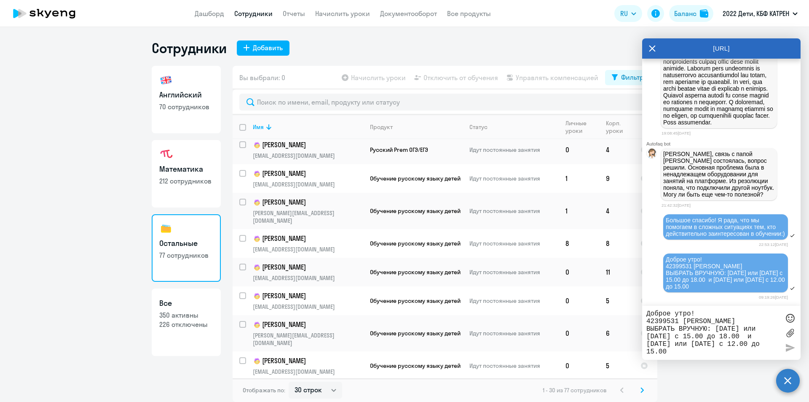
click at [637, 392] on svg-icon at bounding box center [642, 390] width 10 height 10
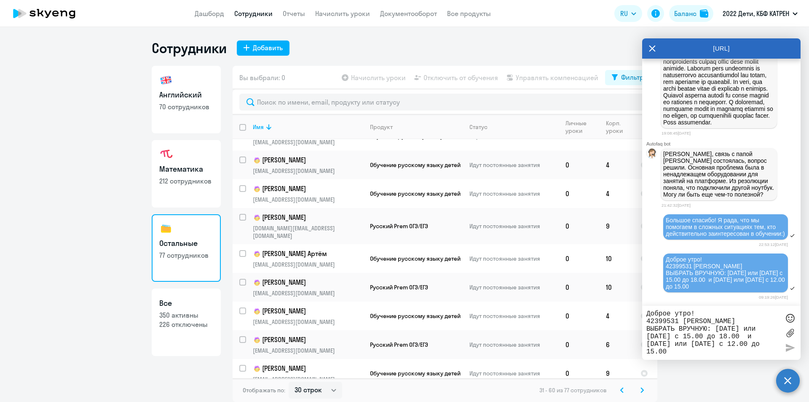
click at [645, 389] on svg-icon at bounding box center [642, 390] width 10 height 10
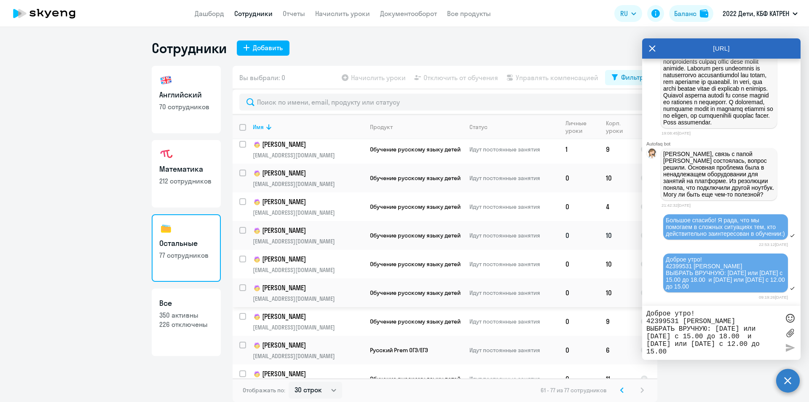
scroll to position [248, 0]
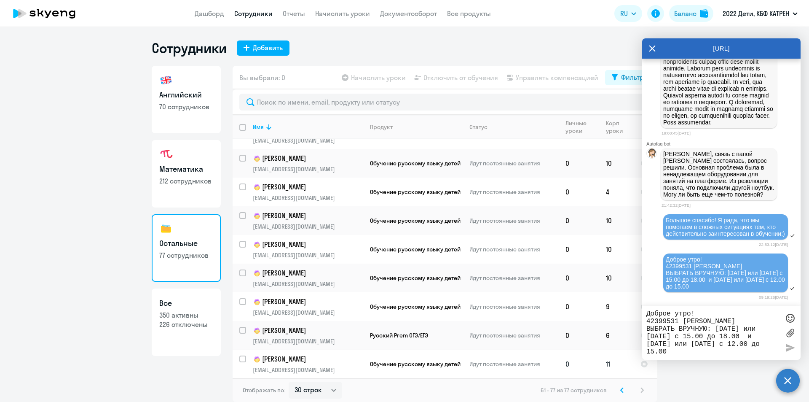
click at [336, 359] on p "[PERSON_NAME]" at bounding box center [308, 359] width 110 height 10
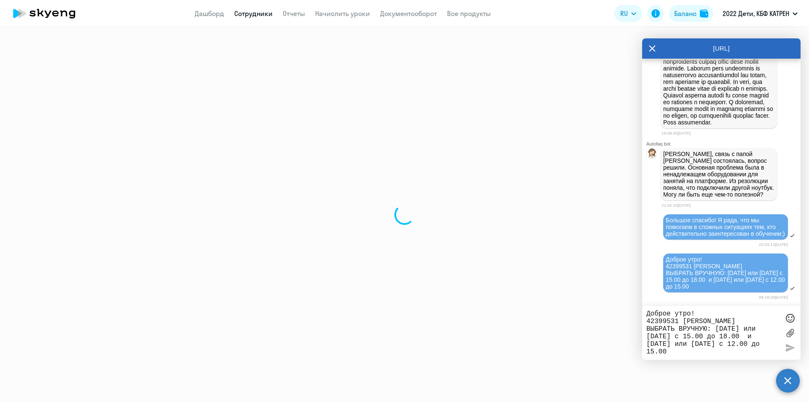
select select "others"
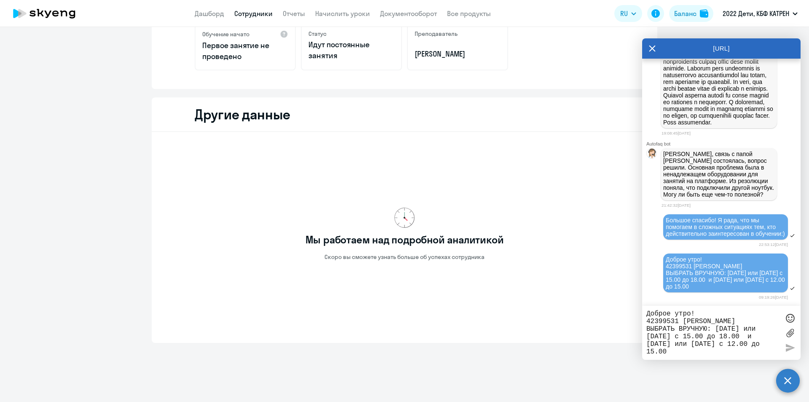
scroll to position [187, 0]
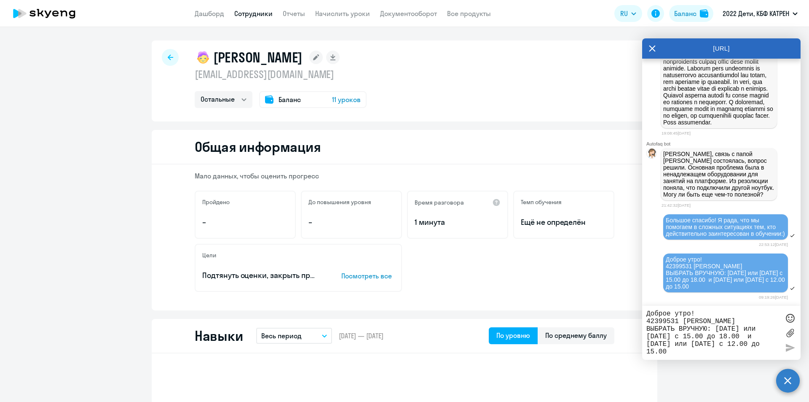
select select "30"
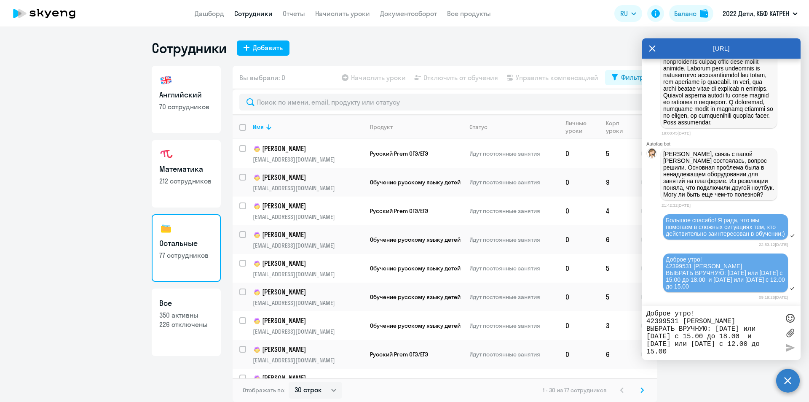
click at [191, 304] on h3 "Все" at bounding box center [186, 302] width 54 height 11
select select "30"
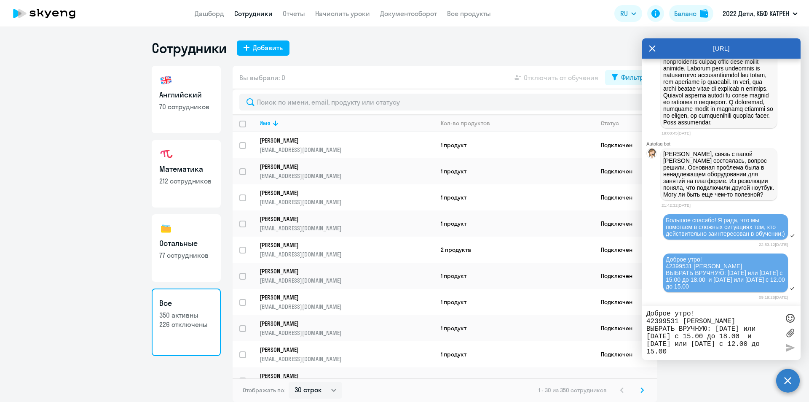
click at [178, 179] on p "212 сотрудников" at bounding box center [186, 180] width 54 height 9
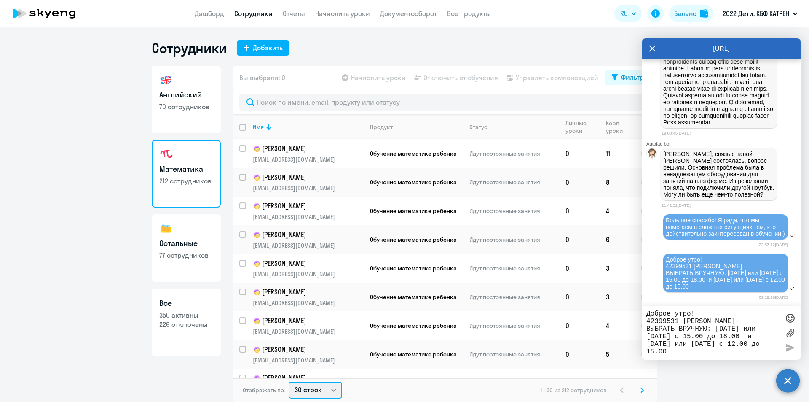
click at [337, 389] on select "30 строк 50 строк 100 строк" at bounding box center [316, 389] width 54 height 17
select select "100"
click at [289, 381] on select "30 строк 50 строк 100 строк" at bounding box center [316, 389] width 54 height 17
click at [620, 388] on svg-icon at bounding box center [622, 390] width 10 height 10
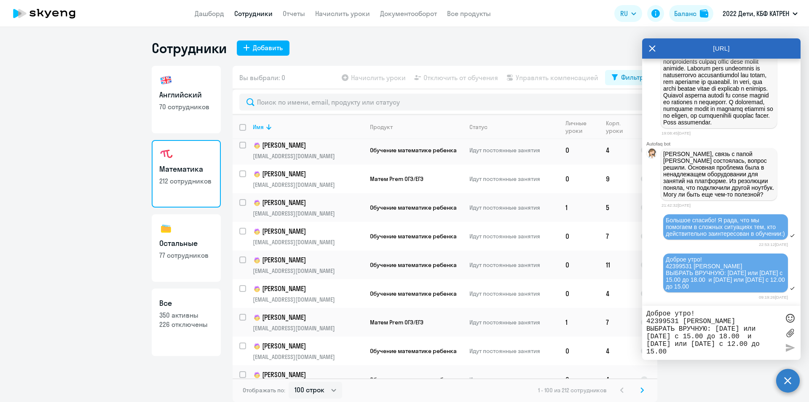
scroll to position [2275, 0]
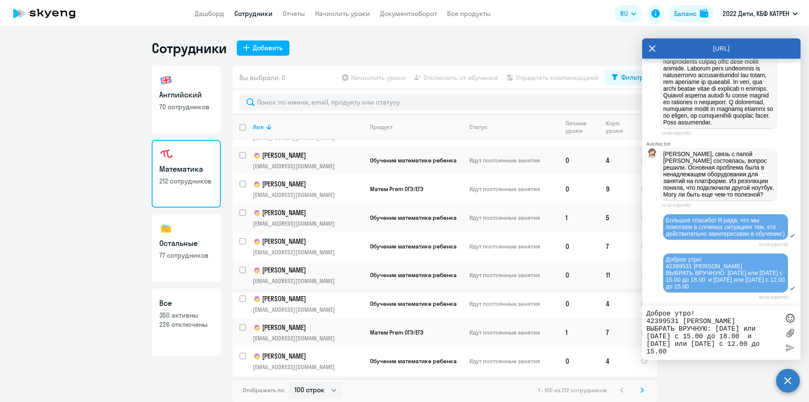
click at [312, 265] on p "[PERSON_NAME]" at bounding box center [308, 270] width 110 height 10
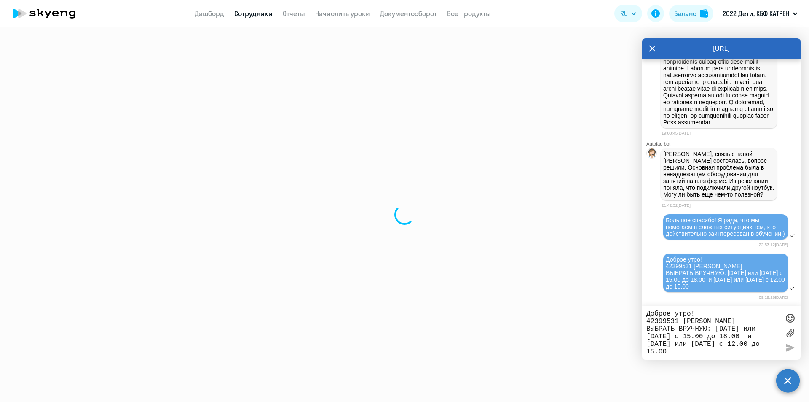
select select "math"
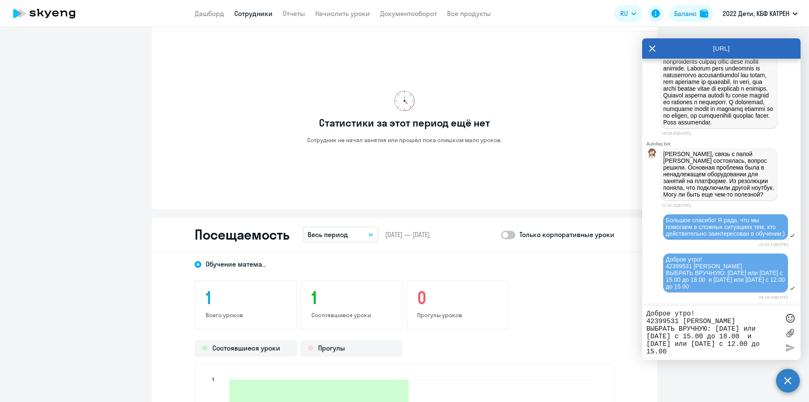
scroll to position [548, 0]
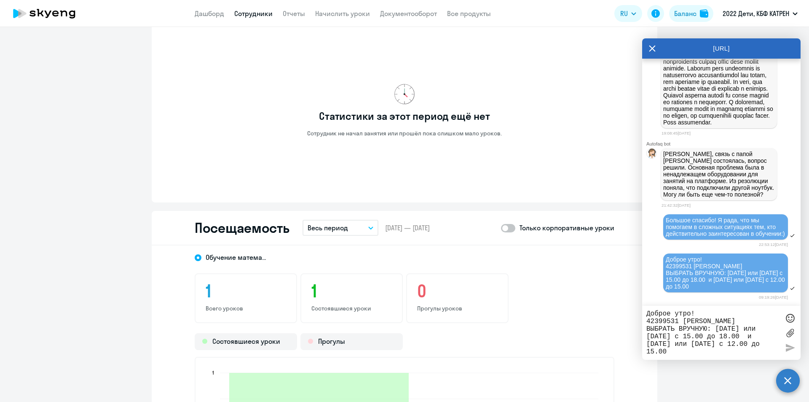
click at [252, 15] on link "Сотрудники" at bounding box center [253, 13] width 38 height 8
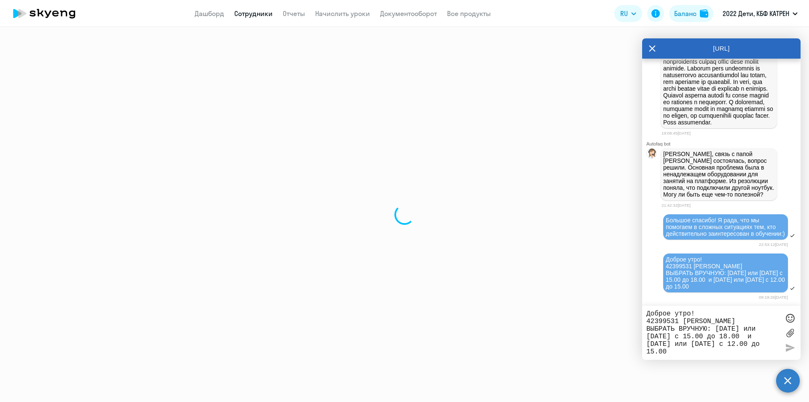
select select "30"
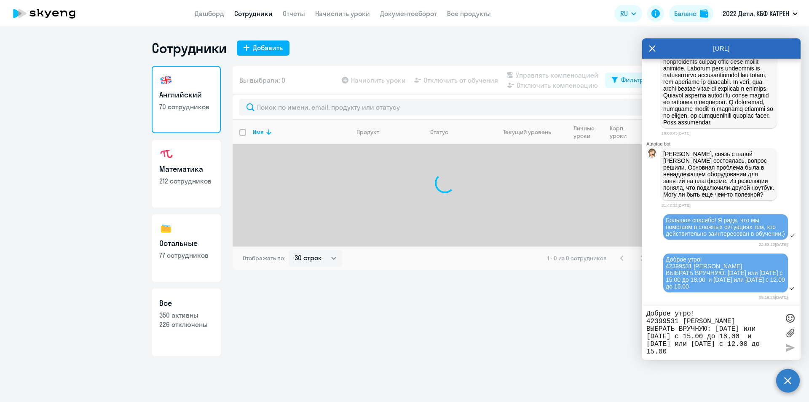
click at [193, 242] on h3 "Остальные" at bounding box center [186, 243] width 54 height 11
select select "30"
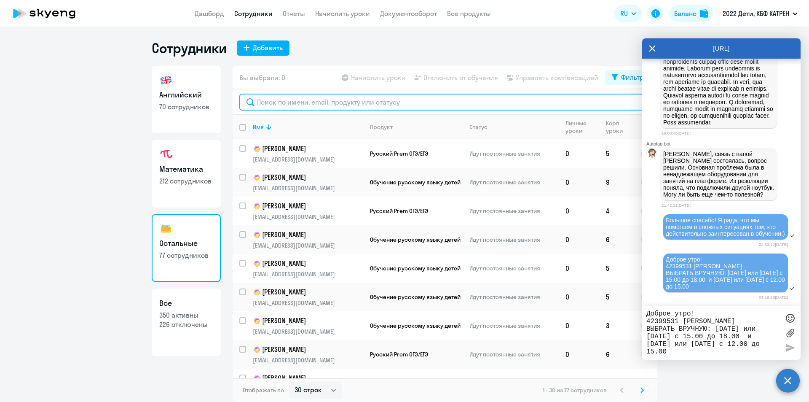
click at [346, 102] on input "text" at bounding box center [444, 102] width 411 height 17
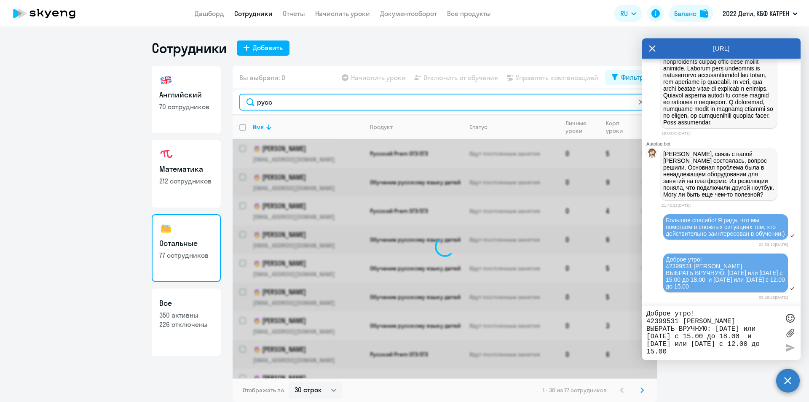
type input "русск"
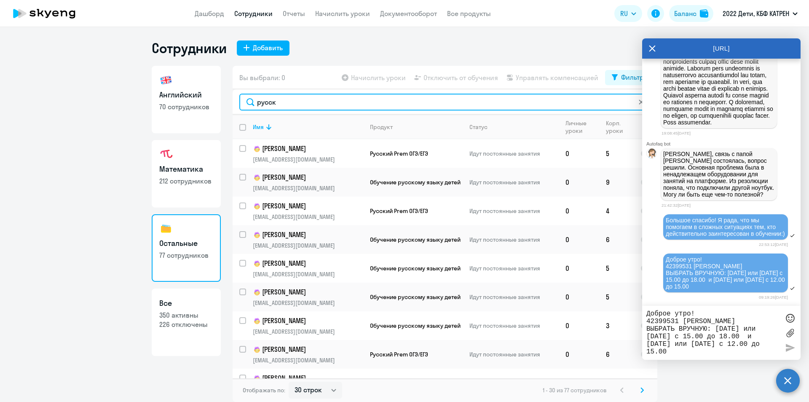
drag, startPoint x: 282, startPoint y: 101, endPoint x: 248, endPoint y: 100, distance: 34.1
click at [248, 100] on input "русск" at bounding box center [444, 102] width 411 height 17
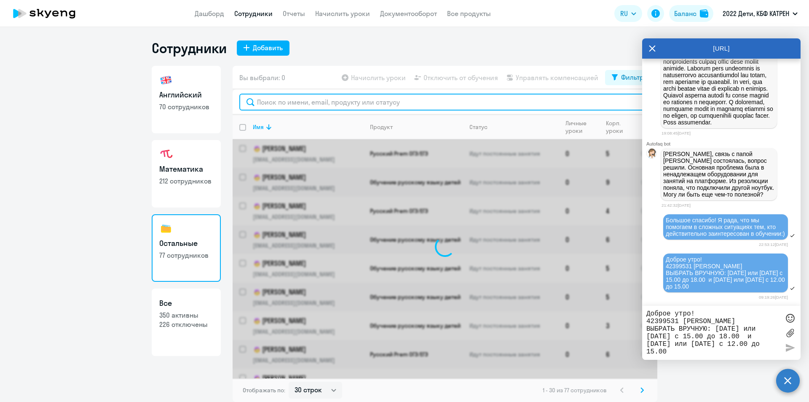
click at [294, 102] on input "text" at bounding box center [444, 102] width 411 height 17
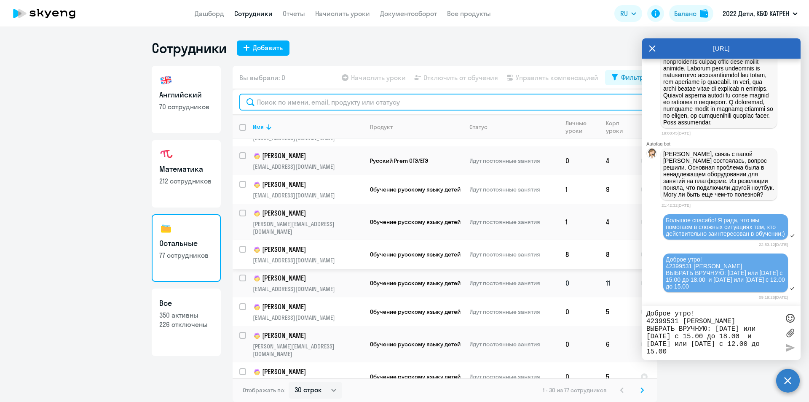
scroll to position [621, 0]
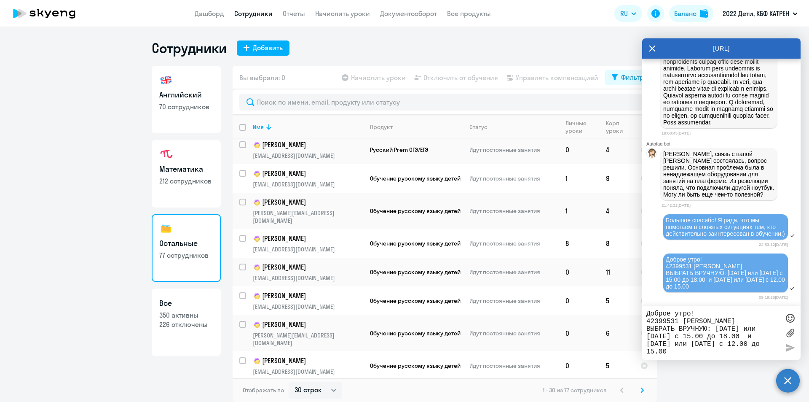
click at [337, 384] on p "[PERSON_NAME]" at bounding box center [308, 389] width 110 height 10
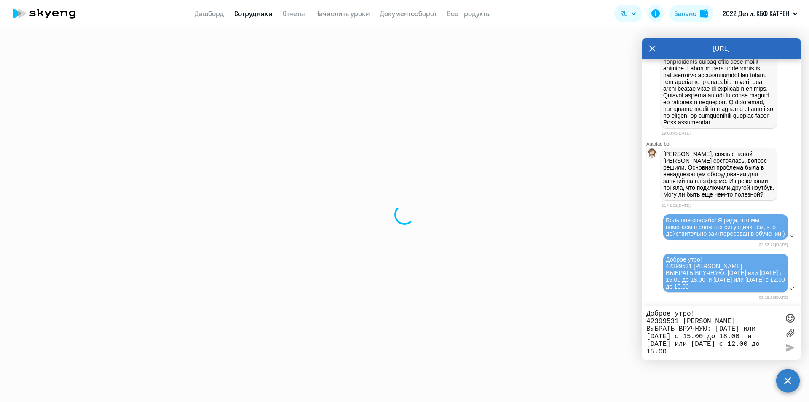
select select "others"
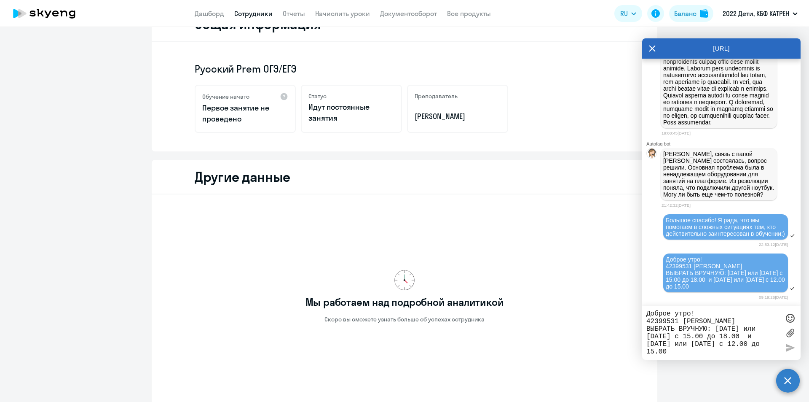
scroll to position [61, 0]
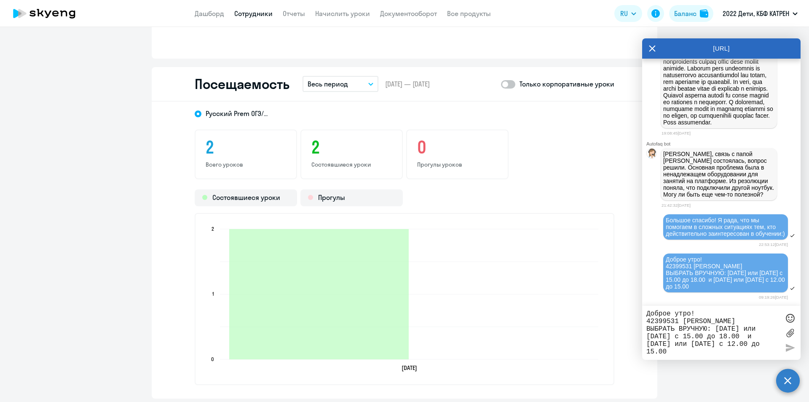
scroll to position [693, 0]
click at [196, 10] on link "Дашборд" at bounding box center [209, 13] width 29 height 8
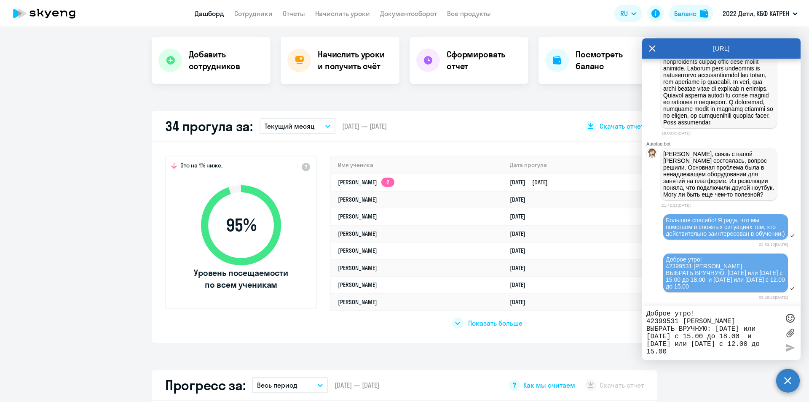
scroll to position [158, 0]
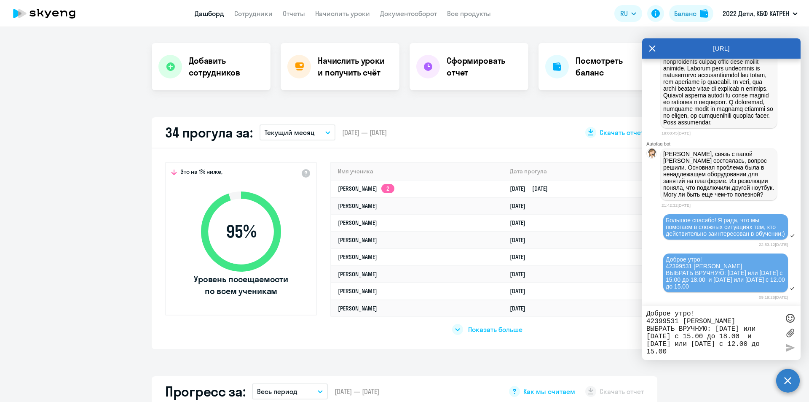
select select "30"
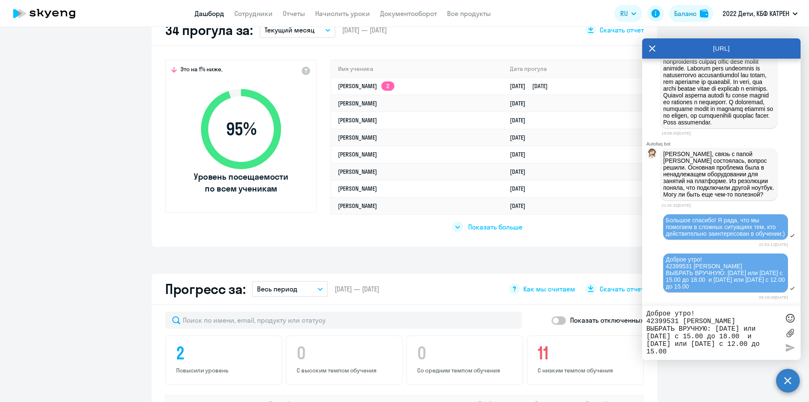
scroll to position [284, 0]
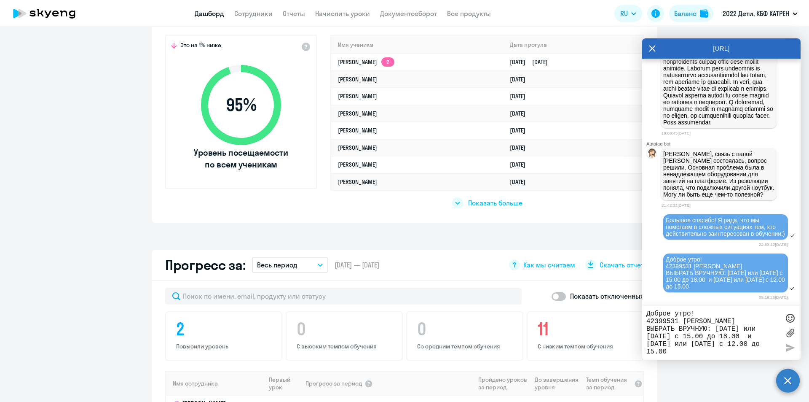
click at [493, 201] on span "Показать больше" at bounding box center [495, 202] width 54 height 9
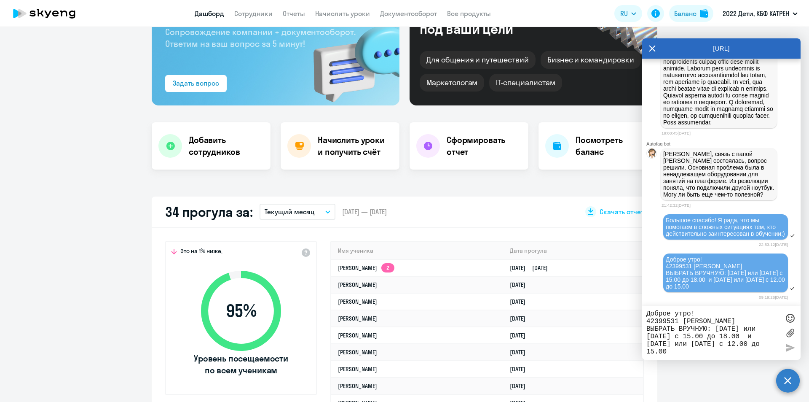
scroll to position [84, 0]
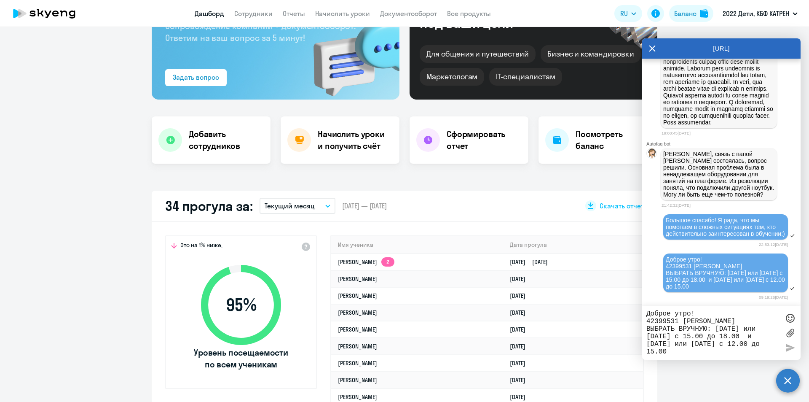
click at [303, 207] on p "Текущий месяц" at bounding box center [290, 206] width 50 height 10
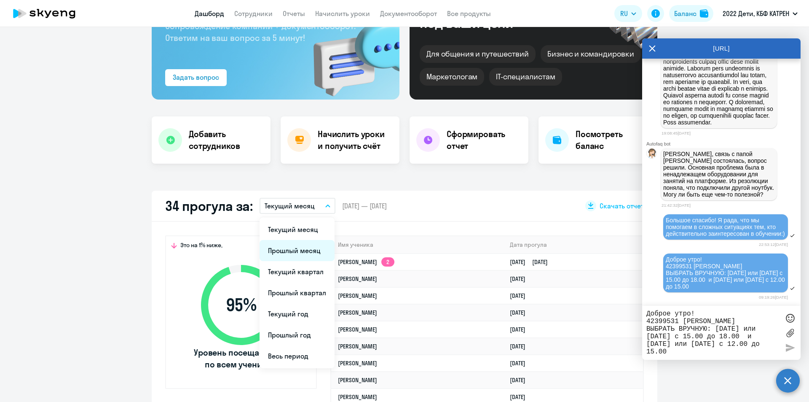
click at [294, 247] on li "Прошлый месяц" at bounding box center [297, 250] width 75 height 21
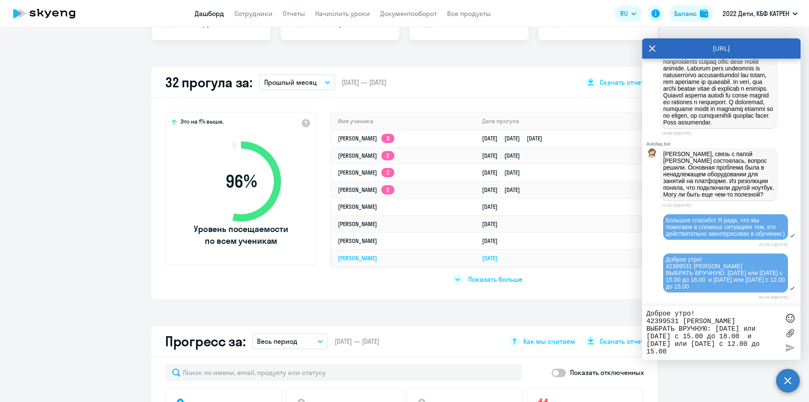
scroll to position [211, 0]
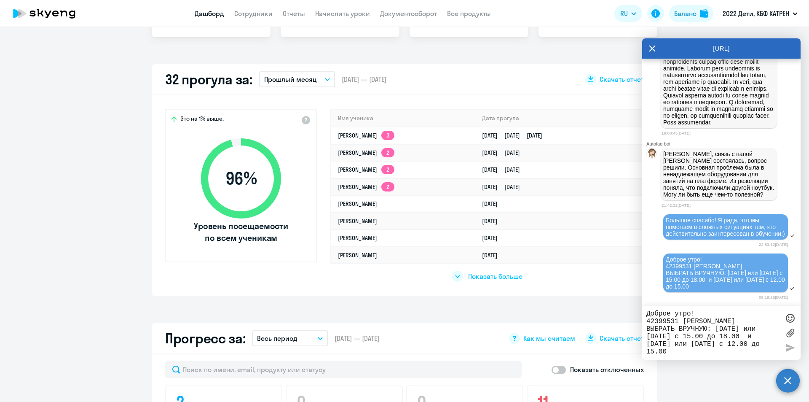
click at [490, 276] on span "Показать больше" at bounding box center [495, 275] width 54 height 9
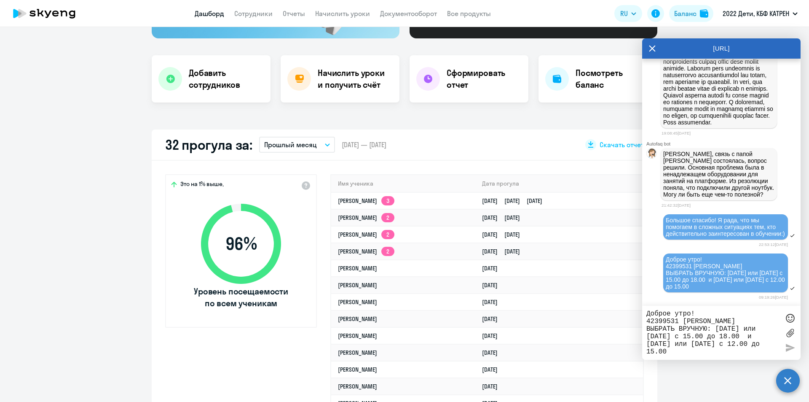
scroll to position [84, 0]
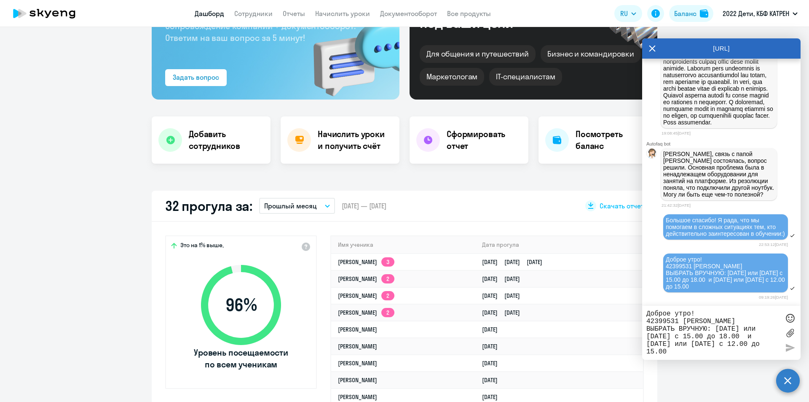
click at [318, 200] on button "Прошлый месяц" at bounding box center [297, 206] width 76 height 16
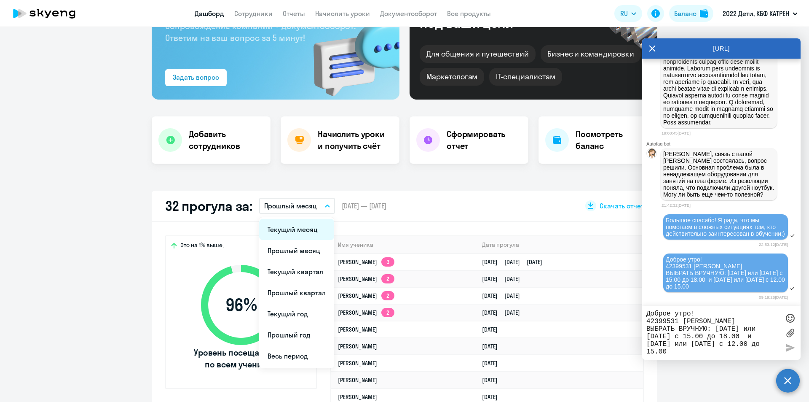
click at [298, 225] on li "Текущий месяц" at bounding box center [296, 229] width 75 height 21
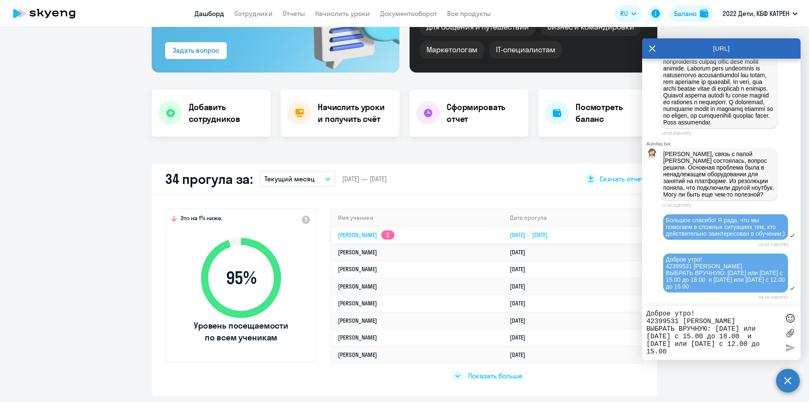
scroll to position [126, 0]
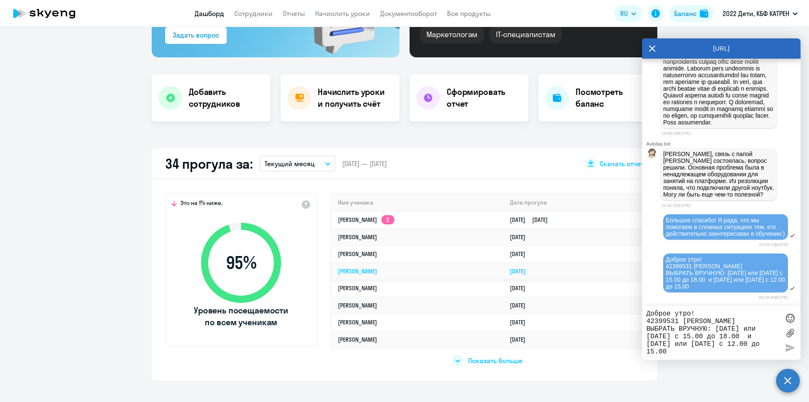
click at [377, 268] on link "[PERSON_NAME]" at bounding box center [357, 271] width 39 height 8
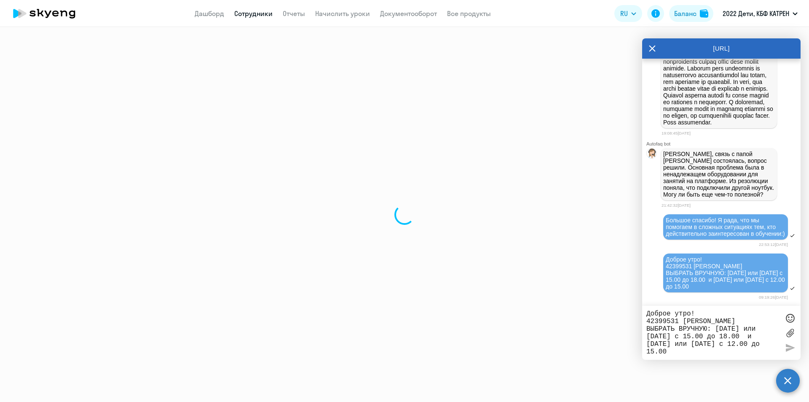
select select "math"
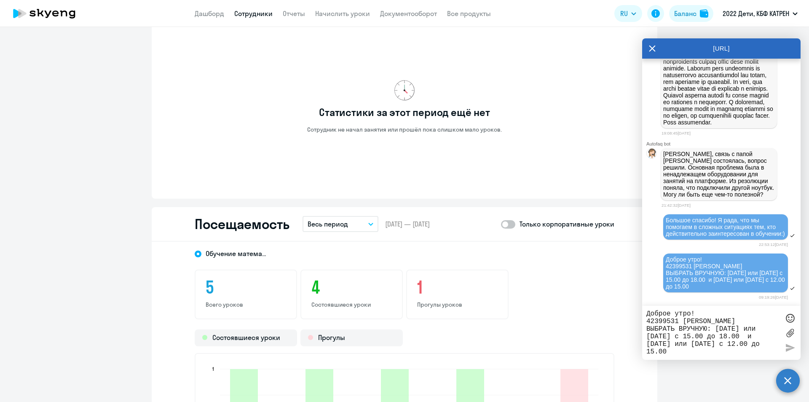
scroll to position [590, 0]
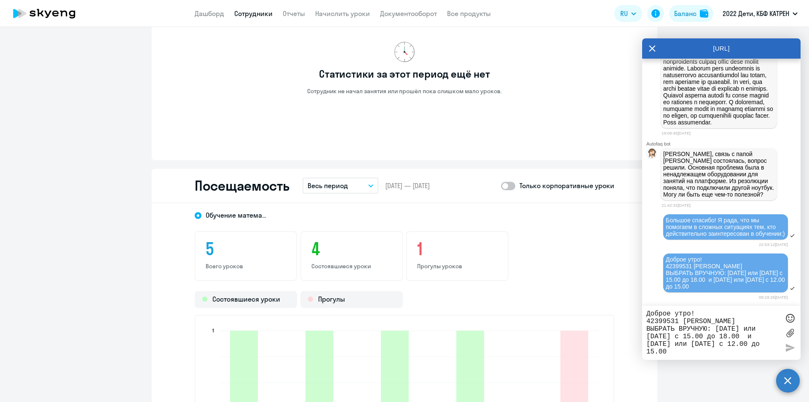
click at [250, 11] on link "Сотрудники" at bounding box center [253, 13] width 38 height 8
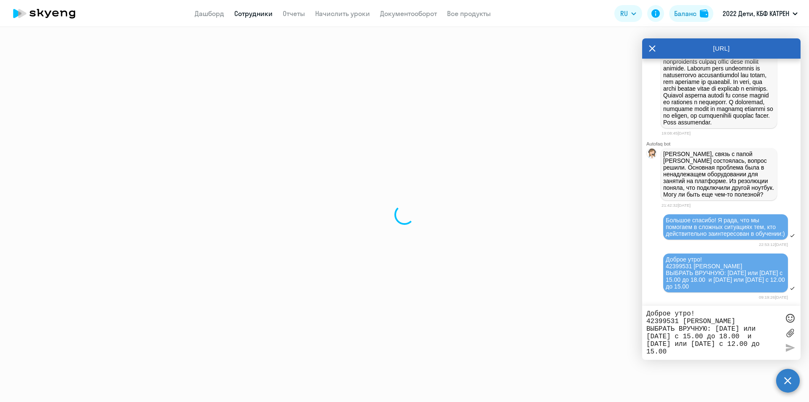
select select "30"
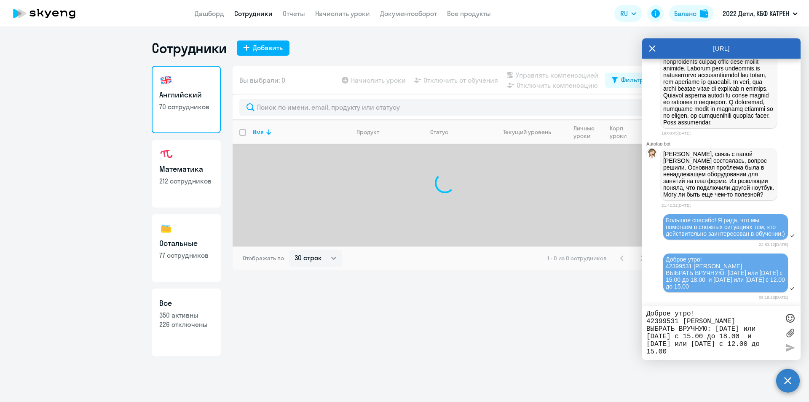
drag, startPoint x: 179, startPoint y: 188, endPoint x: 201, endPoint y: 184, distance: 22.3
click at [179, 188] on link "Математика 212 сотрудников" at bounding box center [186, 173] width 69 height 67
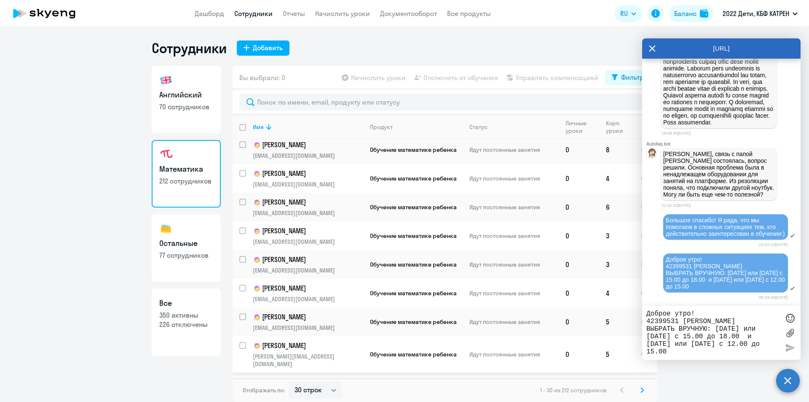
scroll to position [42, 0]
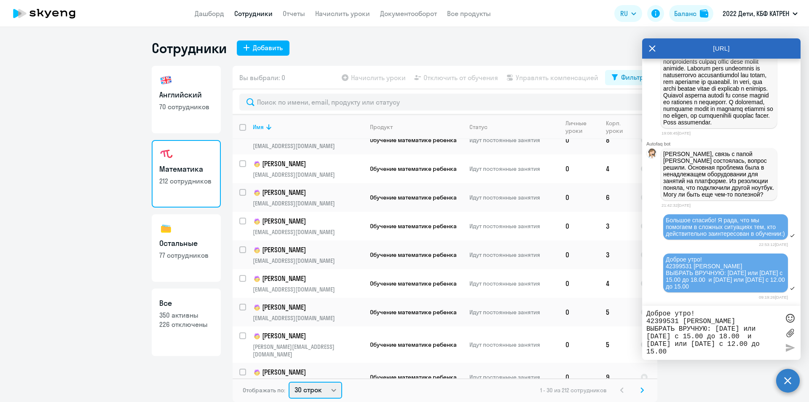
click at [332, 388] on select "30 строк 50 строк 100 строк" at bounding box center [316, 389] width 54 height 17
select select "100"
click at [289, 381] on select "30 строк 50 строк 100 строк" at bounding box center [316, 389] width 54 height 17
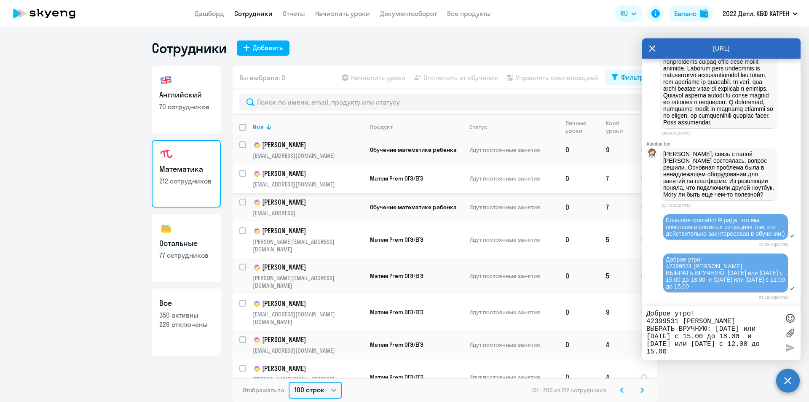
scroll to position [1969, 0]
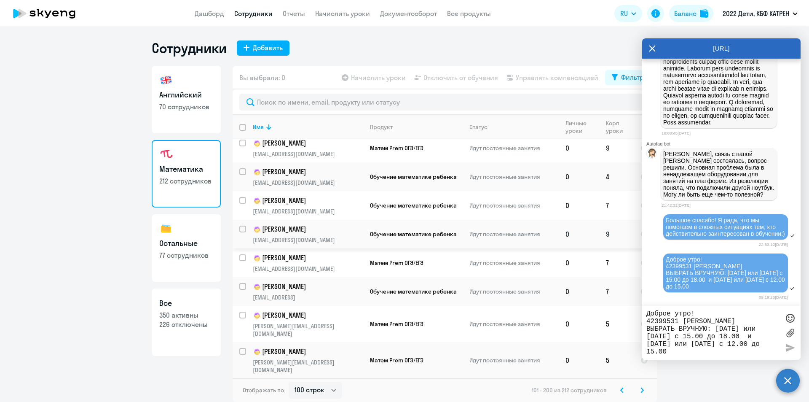
click at [287, 224] on p "[PERSON_NAME]" at bounding box center [308, 229] width 110 height 10
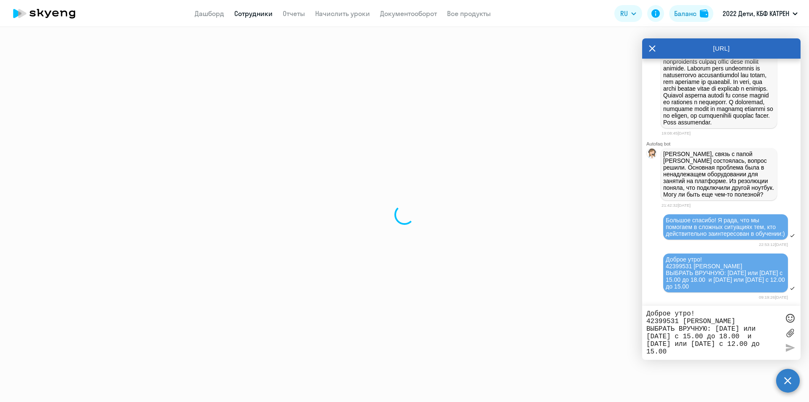
select select "math"
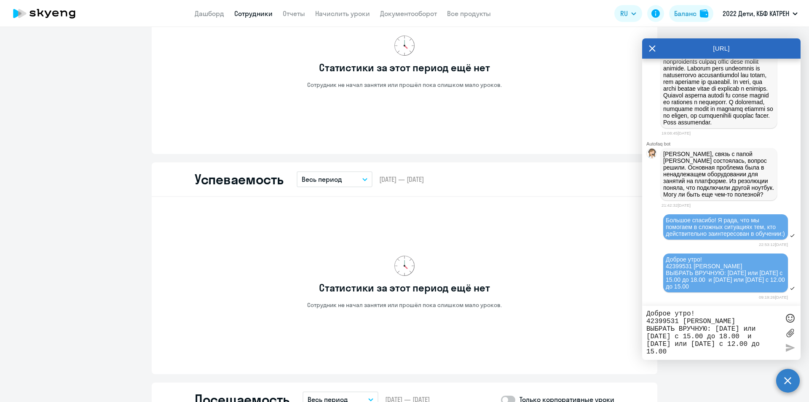
scroll to position [548, 0]
